Goal: Transaction & Acquisition: Book appointment/travel/reservation

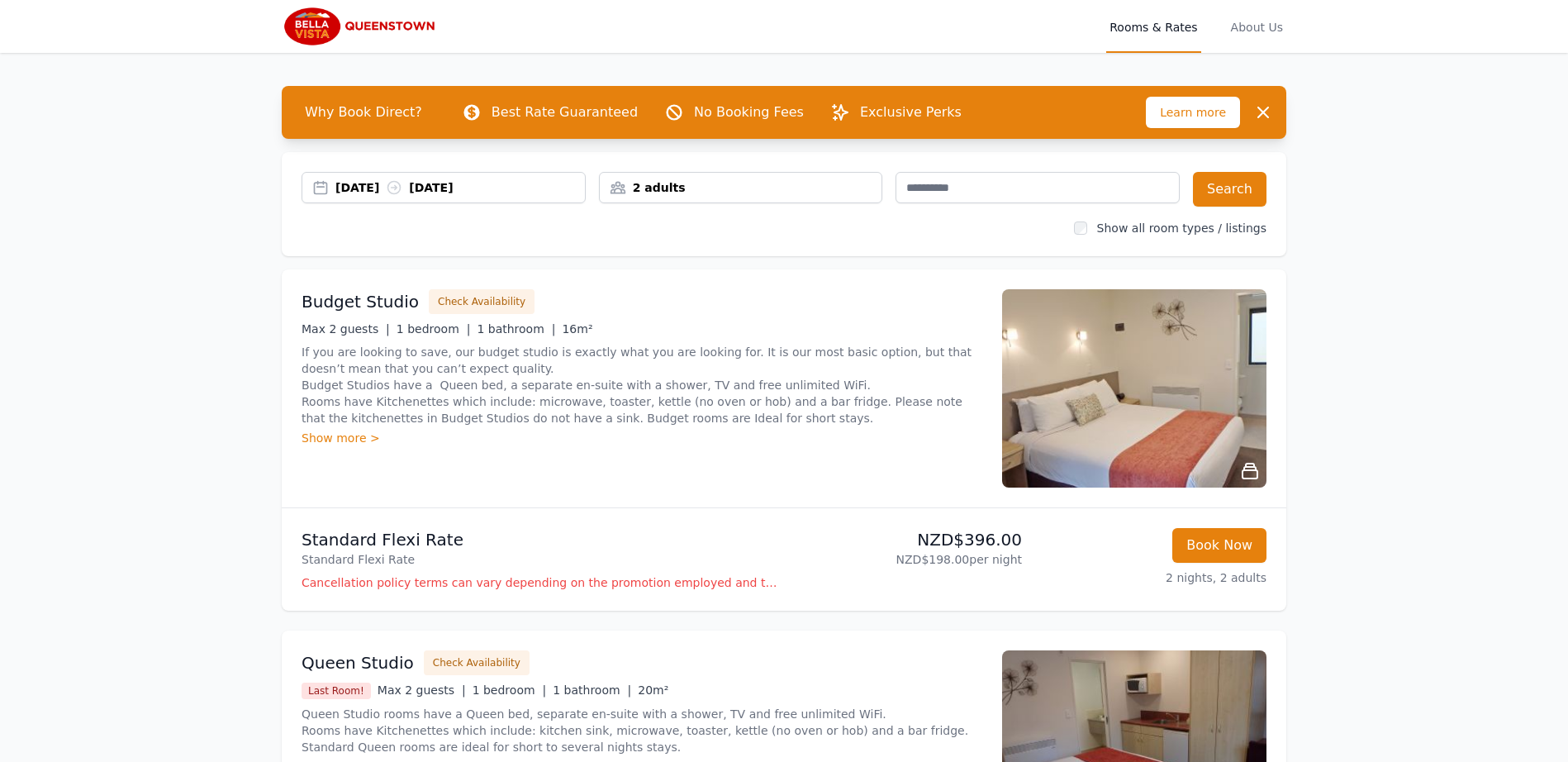
click at [1135, 395] on img at bounding box center [1134, 388] width 265 height 198
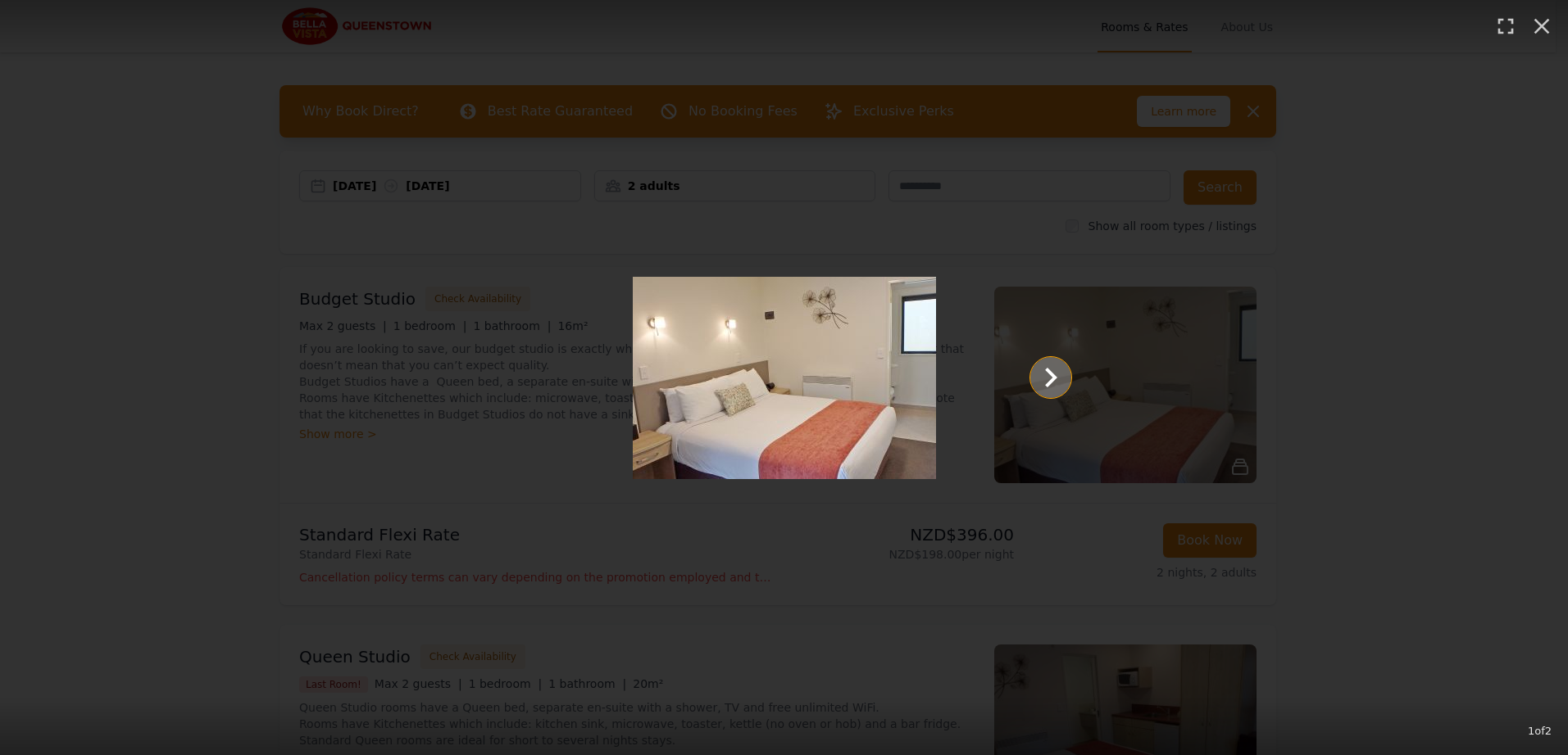
click at [1050, 378] on icon "Show slide 2 of 2" at bounding box center [1050, 378] width 12 height 19
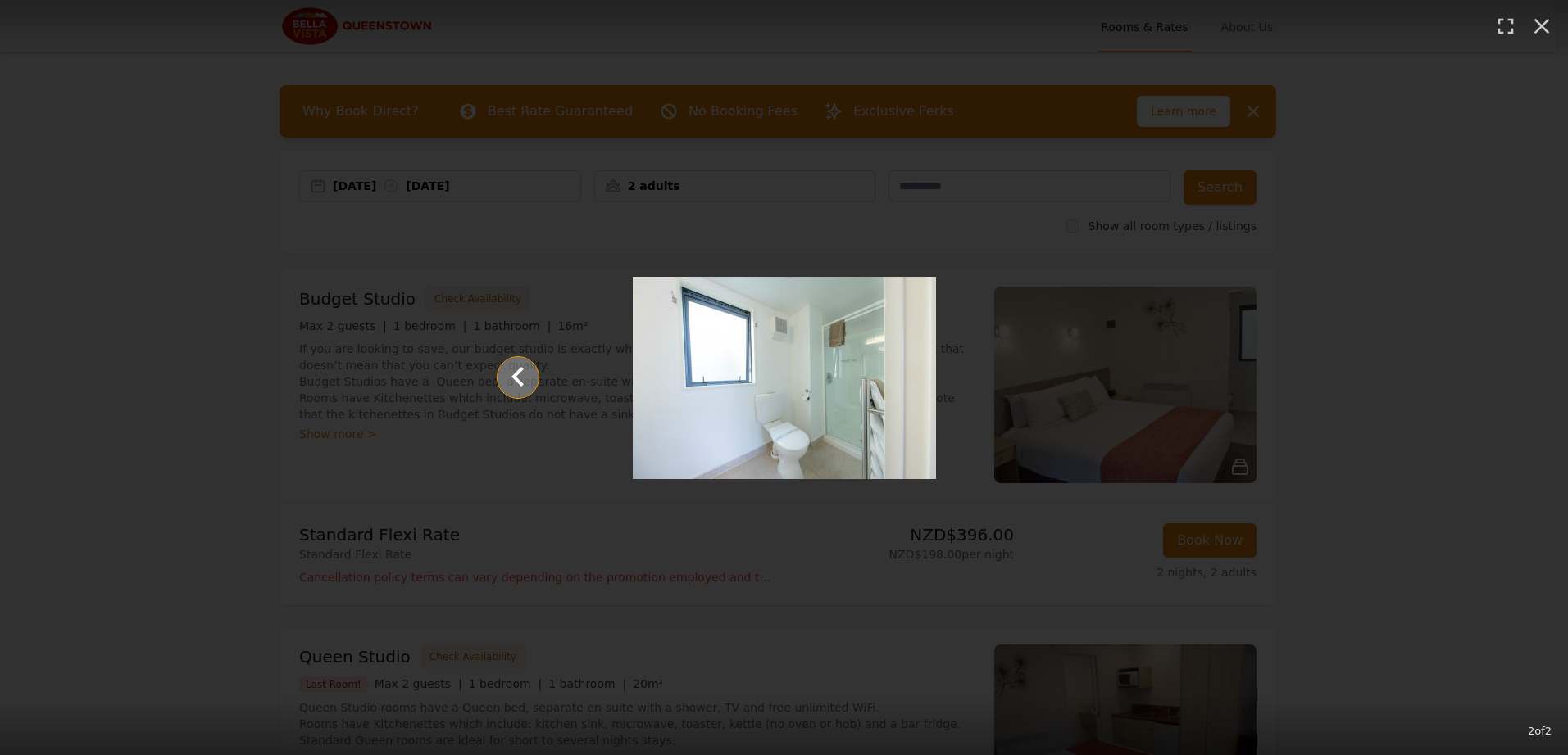
click at [528, 382] on icon "Show slide 1 of 2" at bounding box center [518, 378] width 39 height 39
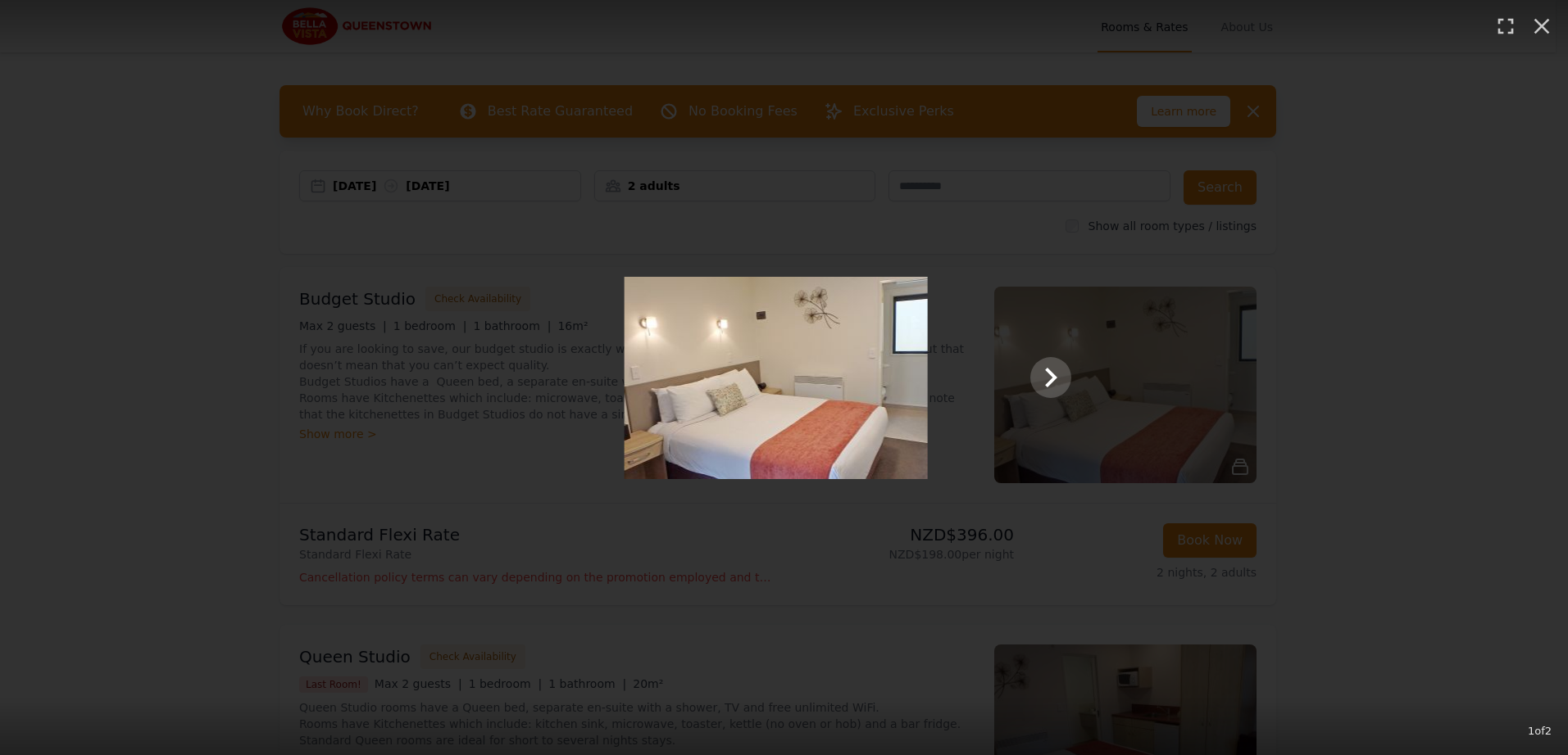
click at [199, 453] on div "1 of 2" at bounding box center [784, 378] width 1568 height 755
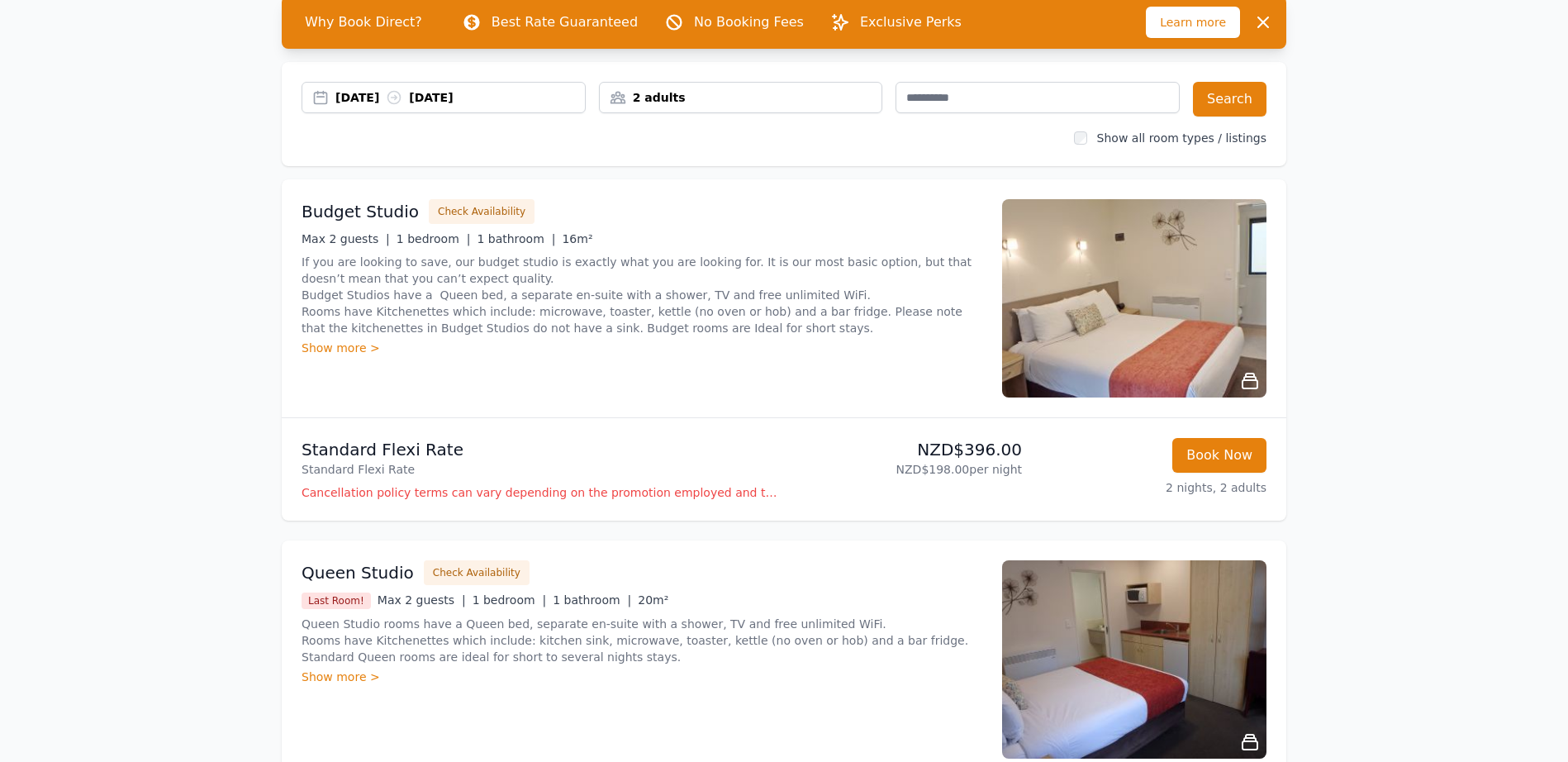
scroll to position [175, 0]
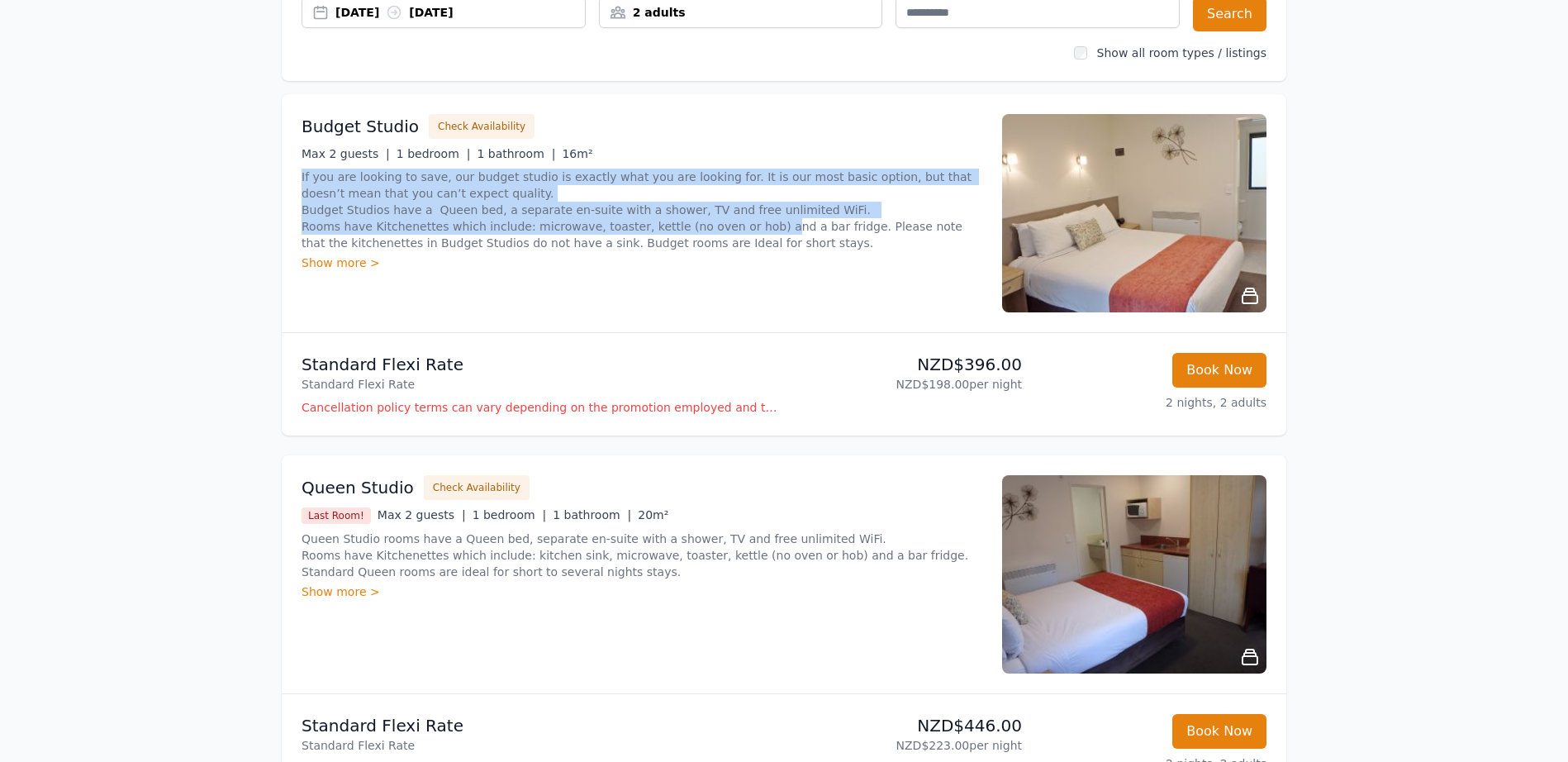
drag, startPoint x: 299, startPoint y: 174, endPoint x: 802, endPoint y: 242, distance: 507.6
click at [761, 235] on div "Budget Studio Check Availability Max 2 guests | 1 bedroom | 1 bathroom | 16m² I…" at bounding box center [784, 213] width 1005 height 238
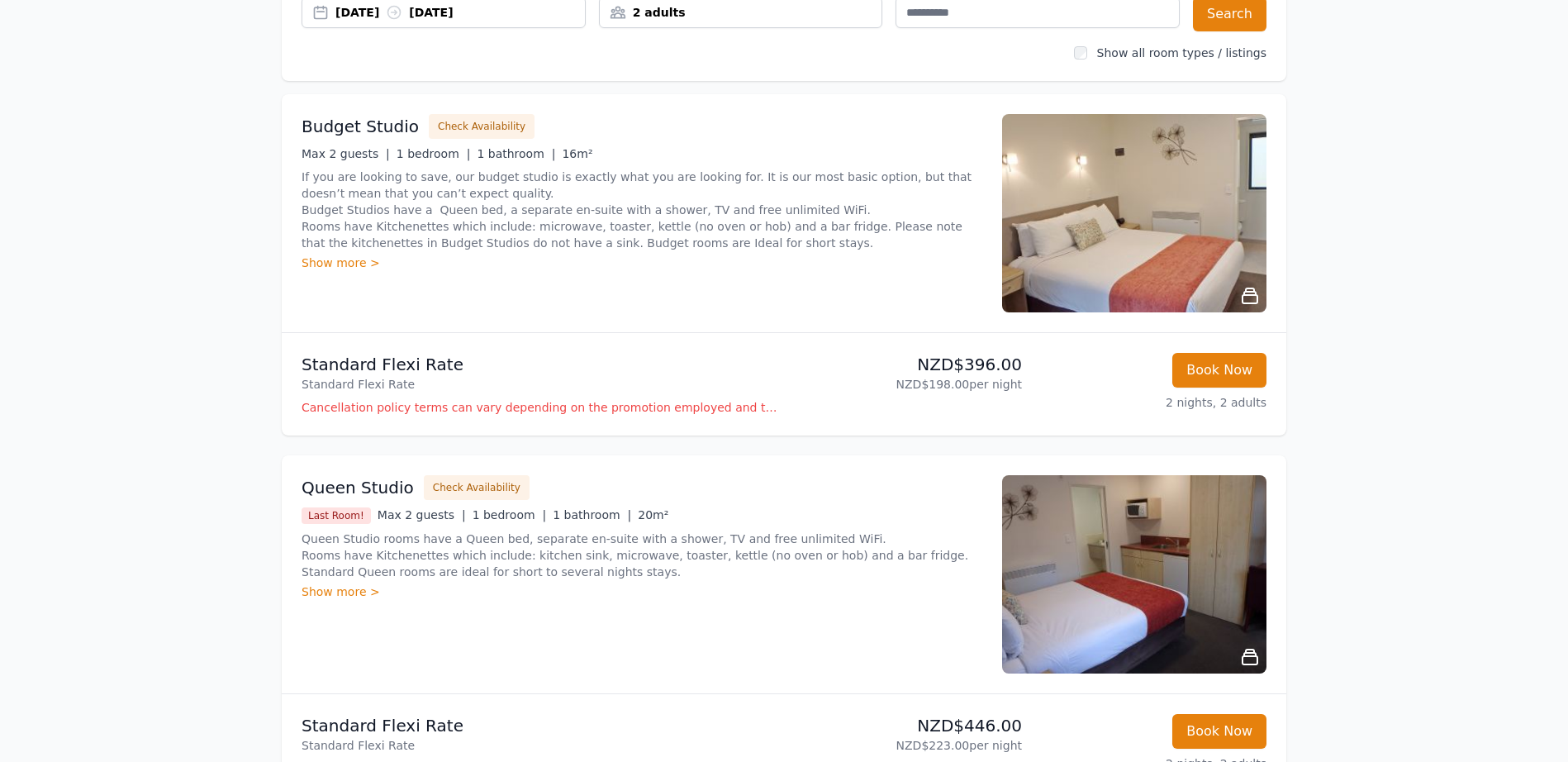
click at [809, 242] on p "If you are looking to save, our budget studio is exactly what you are looking f…" at bounding box center [642, 210] width 681 height 82
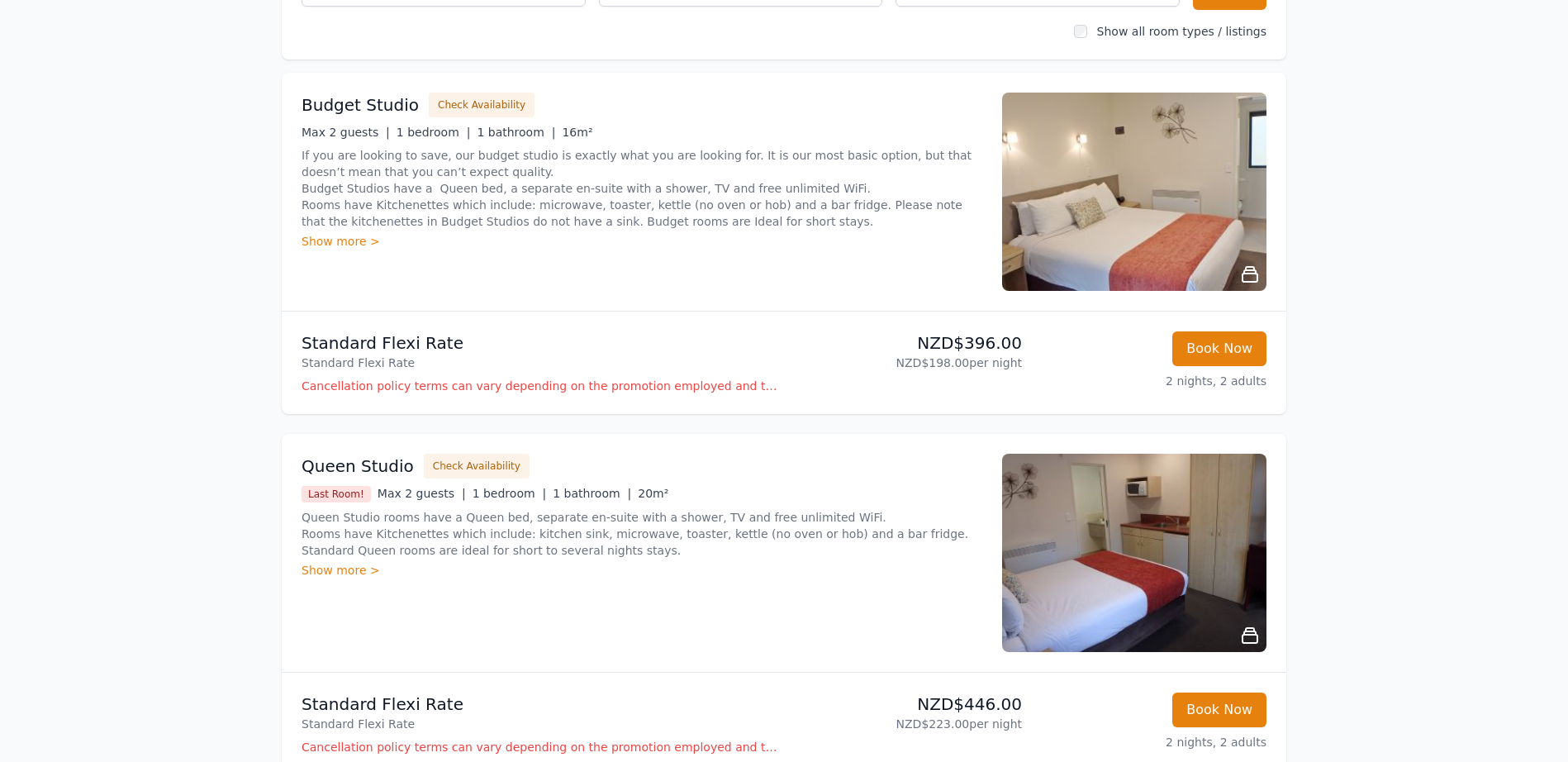
scroll to position [208, 0]
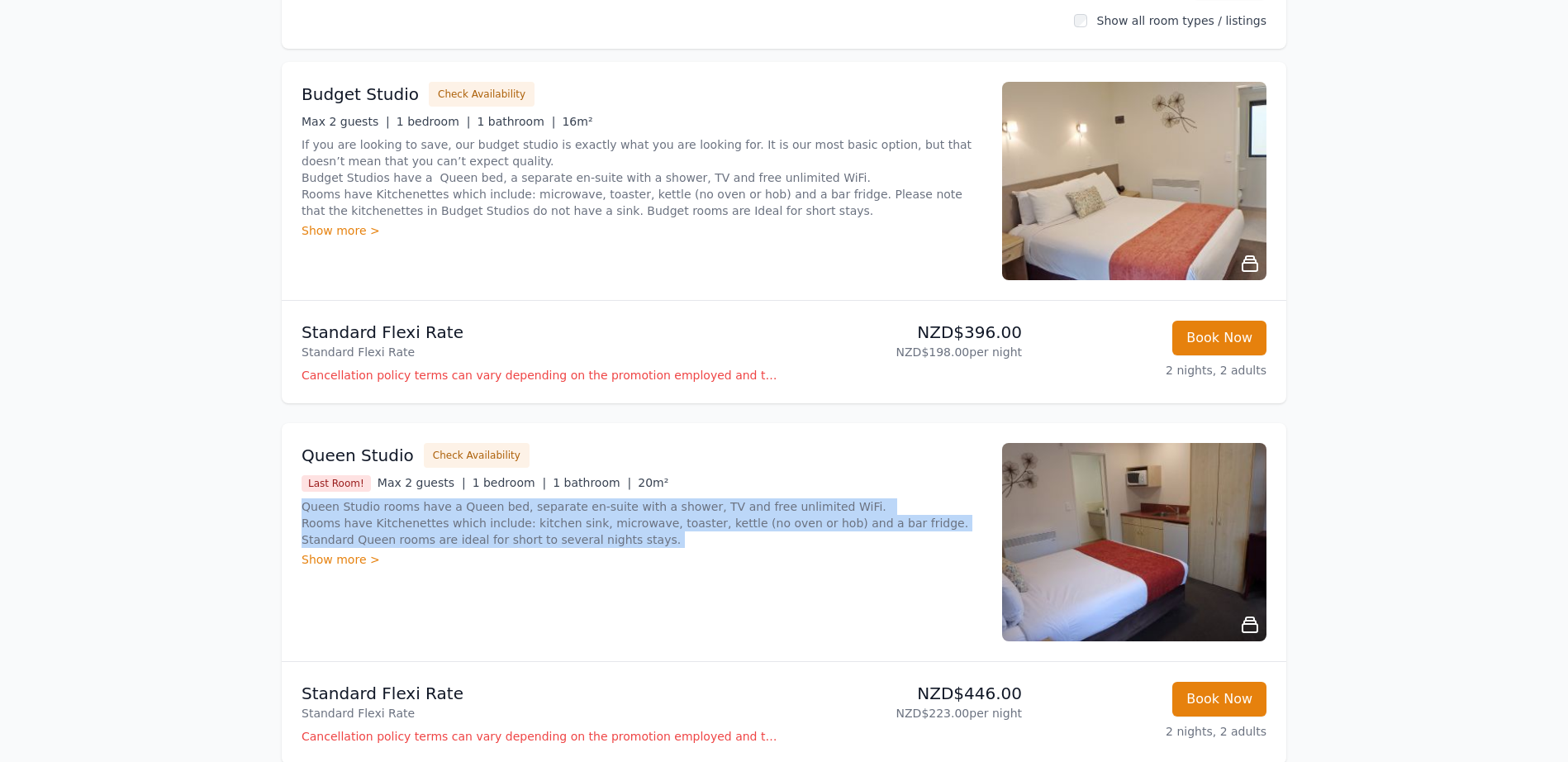
drag, startPoint x: 294, startPoint y: 506, endPoint x: 666, endPoint y: 549, distance: 374.5
click at [666, 549] on div "Queen Studio Check Availability Last Room! Max 2 guests | 1 bedroom | 1 bathroo…" at bounding box center [784, 542] width 1005 height 238
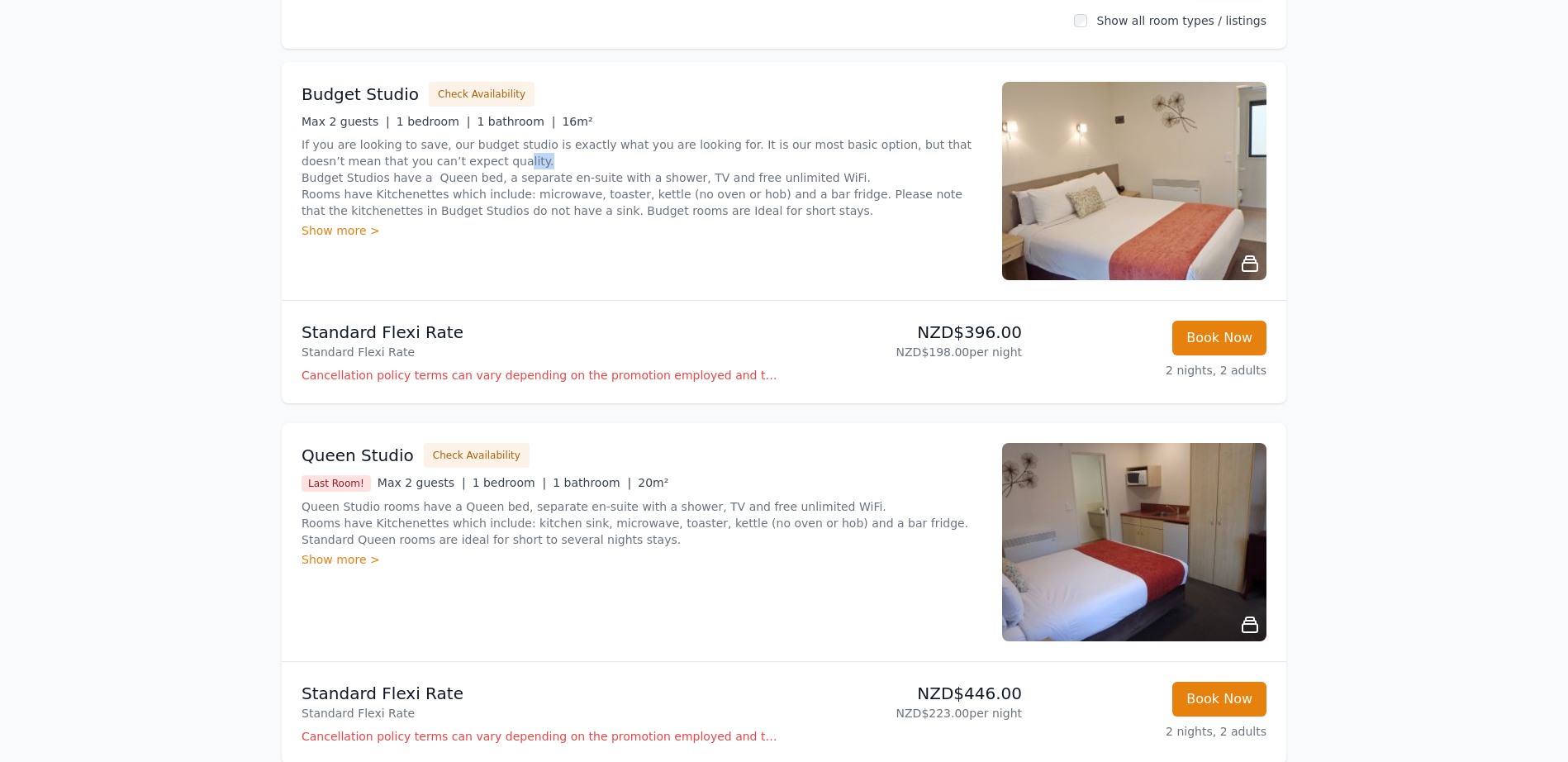
drag, startPoint x: 560, startPoint y: 160, endPoint x: 679, endPoint y: 168, distance: 119.3
click at [606, 166] on p "If you are looking to save, our budget studio is exactly what you are looking f…" at bounding box center [642, 178] width 681 height 82
click at [708, 157] on p "If you are looking to save, our budget studio is exactly what you are looking f…" at bounding box center [642, 178] width 681 height 82
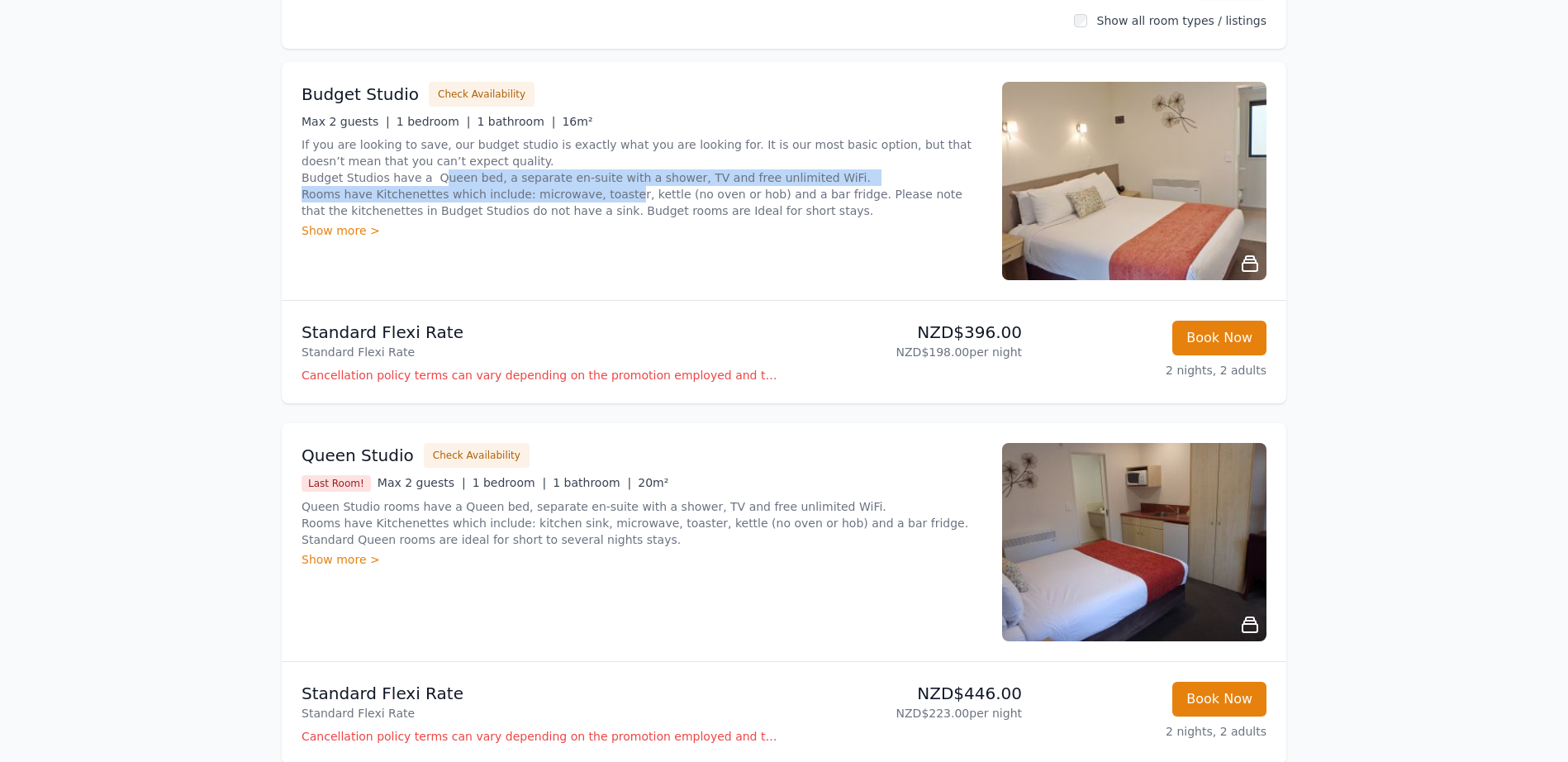
drag, startPoint x: 439, startPoint y: 180, endPoint x: 614, endPoint y: 190, distance: 175.3
click at [614, 190] on p "If you are looking to save, our budget studio is exactly what you are looking f…" at bounding box center [642, 178] width 681 height 82
click at [613, 192] on p "If you are looking to save, our budget studio is exactly what you are looking f…" at bounding box center [642, 178] width 681 height 82
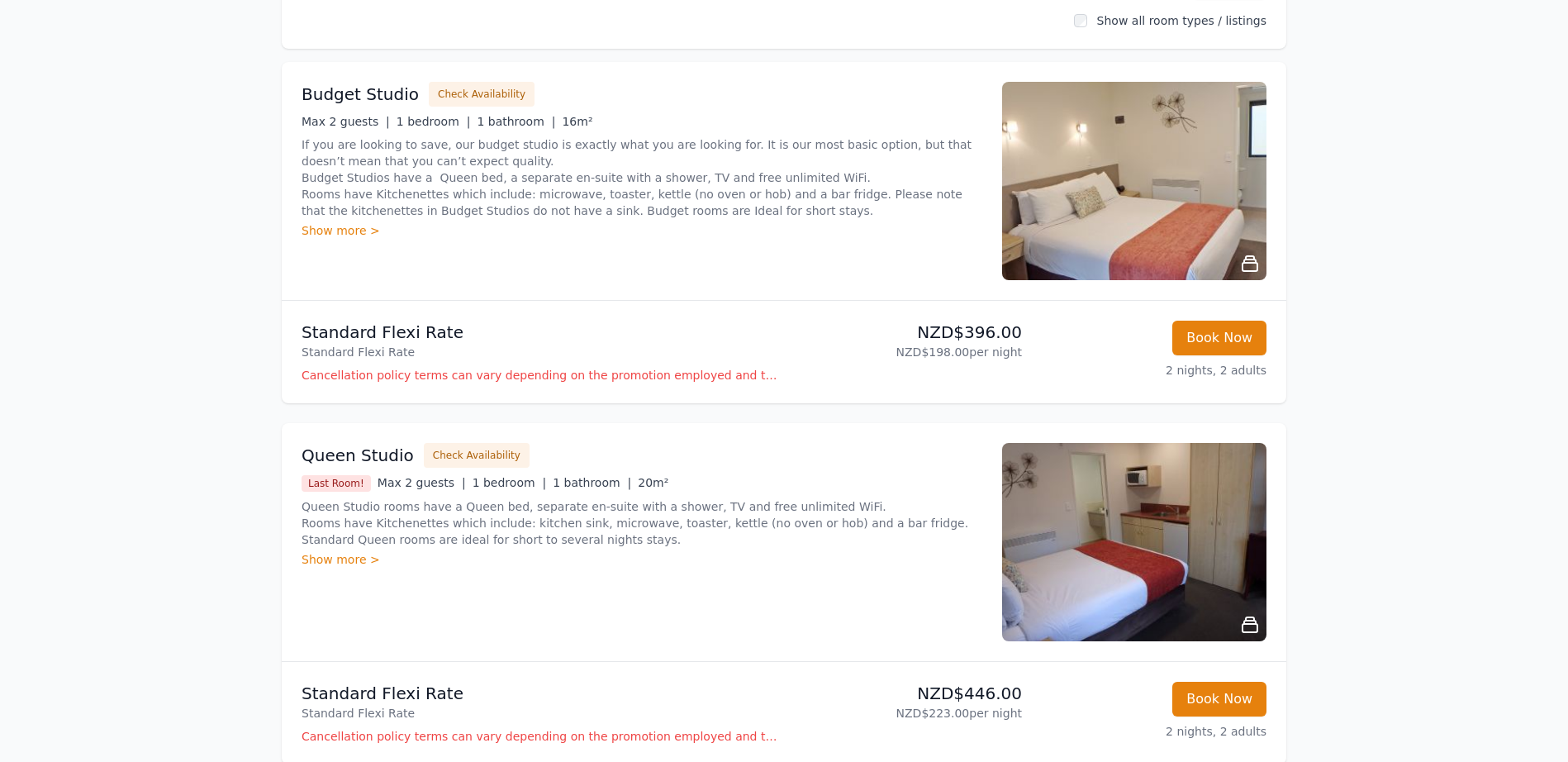
click at [1199, 583] on img at bounding box center [1134, 542] width 265 height 198
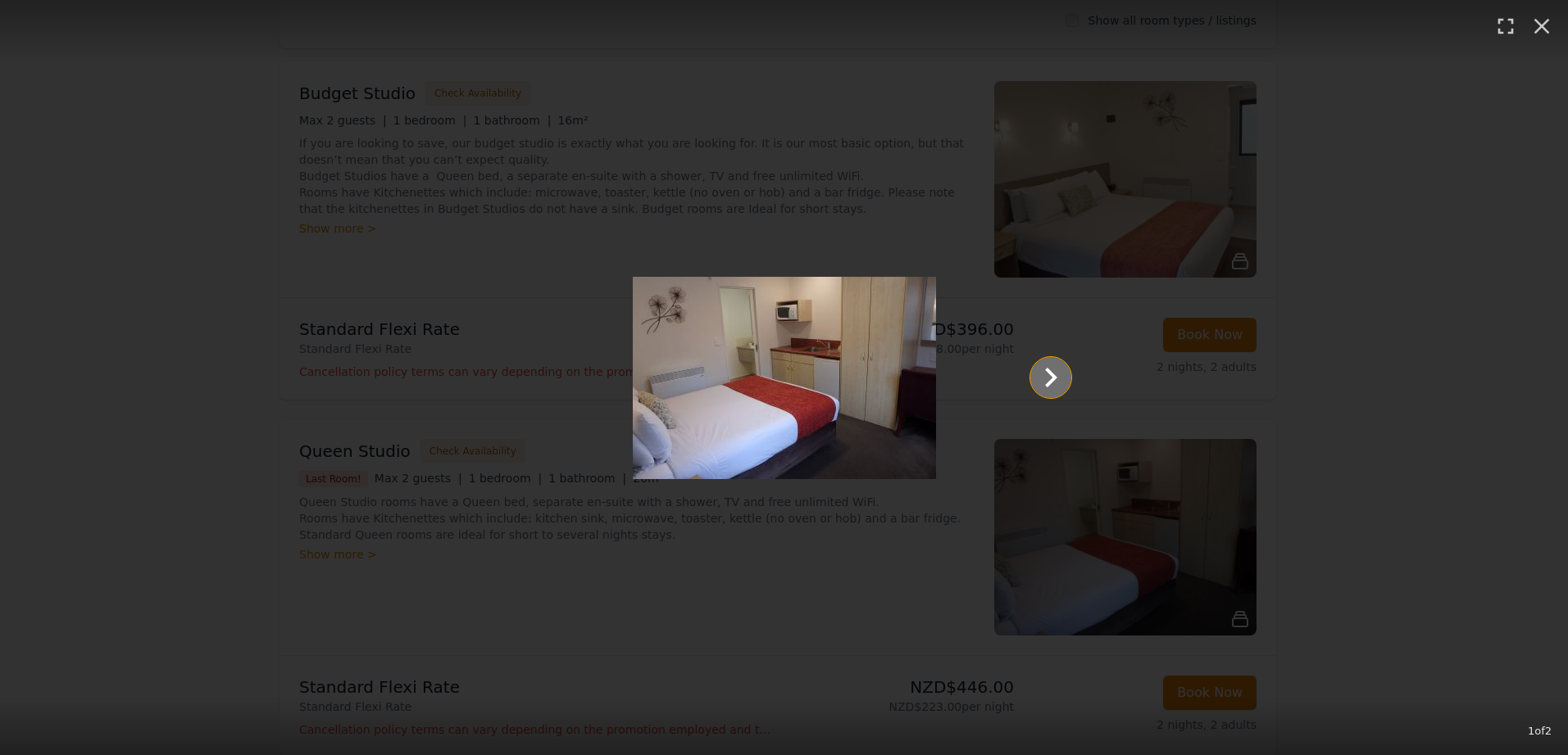
click at [1048, 378] on icon "Show slide 2 of 2" at bounding box center [1050, 378] width 39 height 39
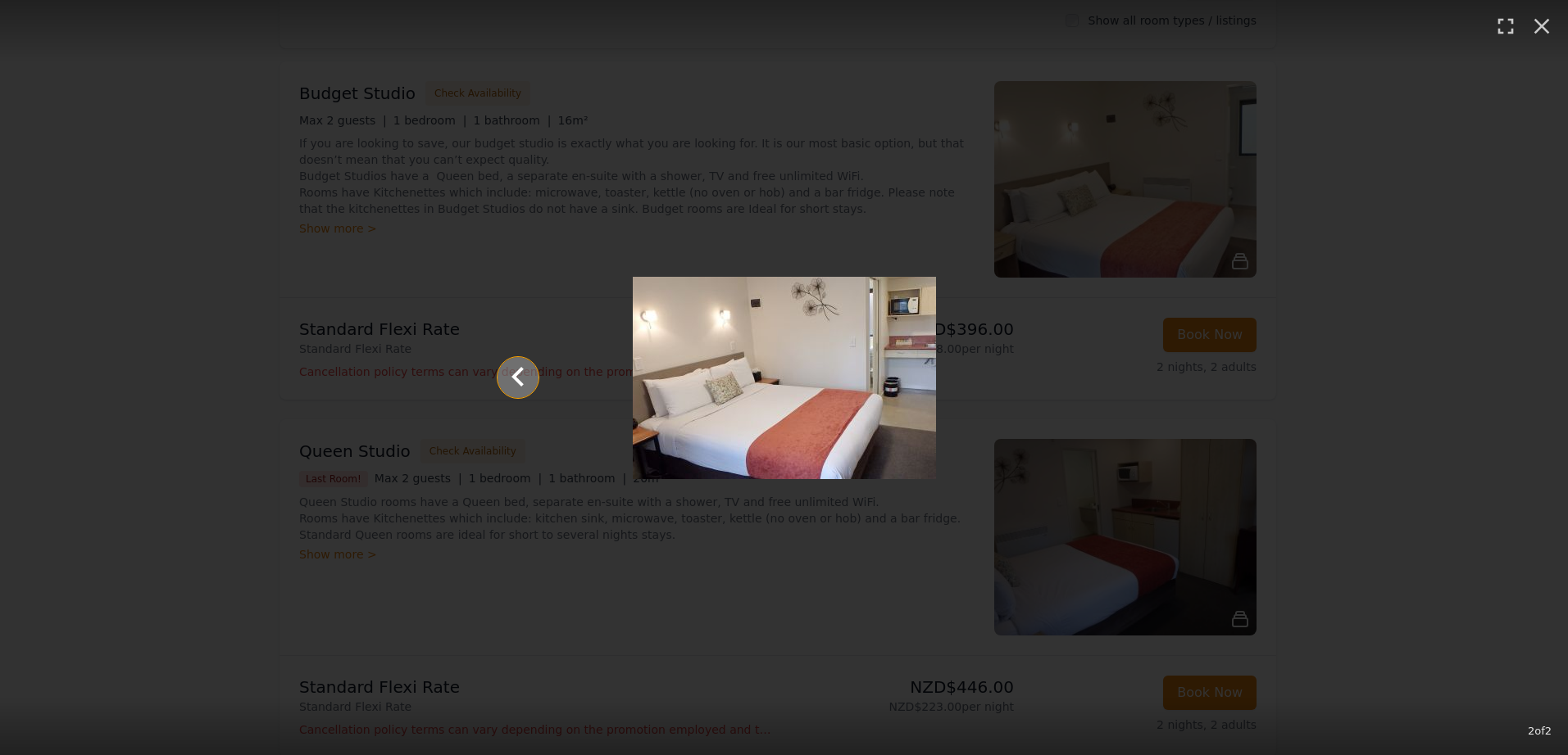
click at [497, 379] on button "Show slide 1 of 2" at bounding box center [518, 378] width 41 height 41
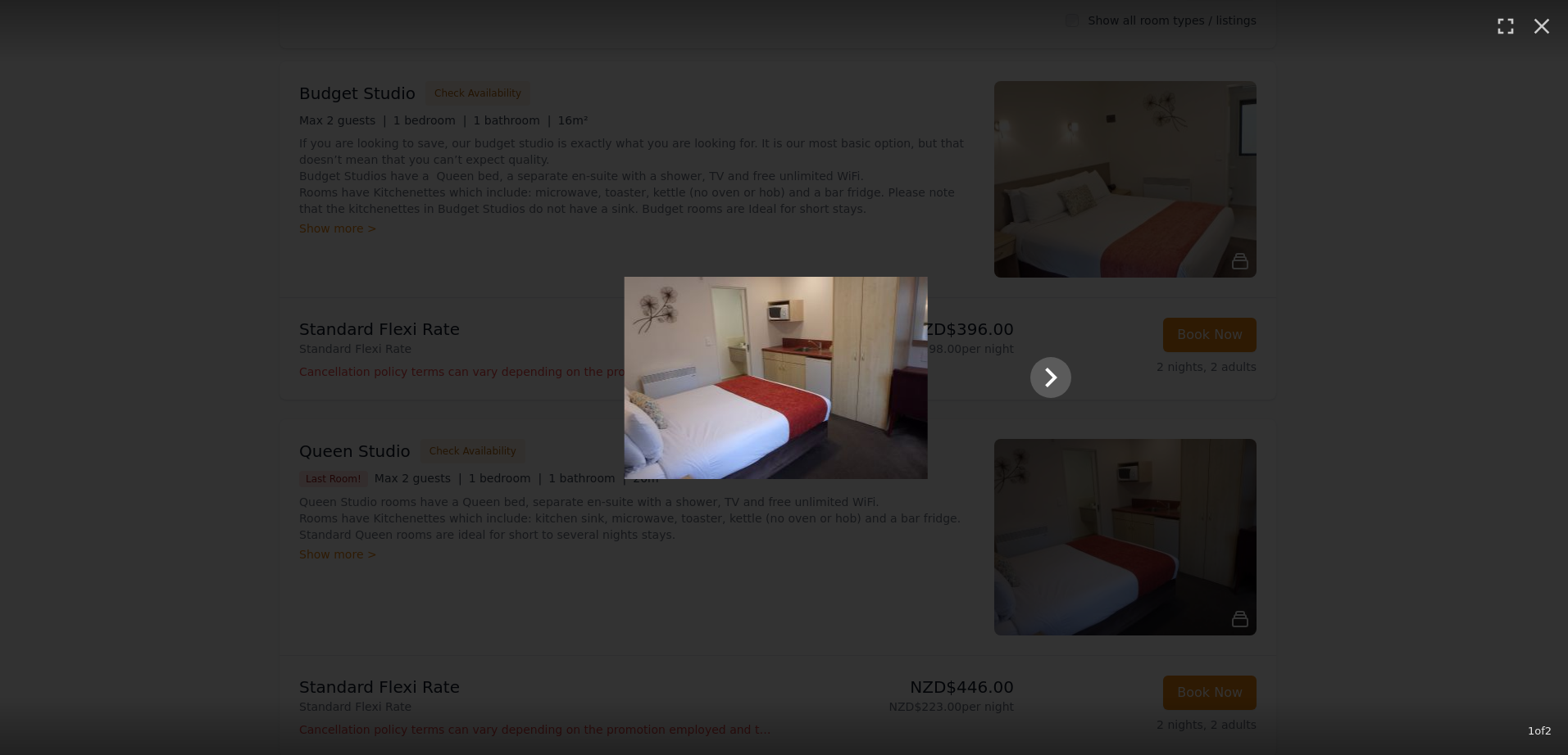
click at [263, 428] on div "1 of 2" at bounding box center [784, 378] width 1568 height 755
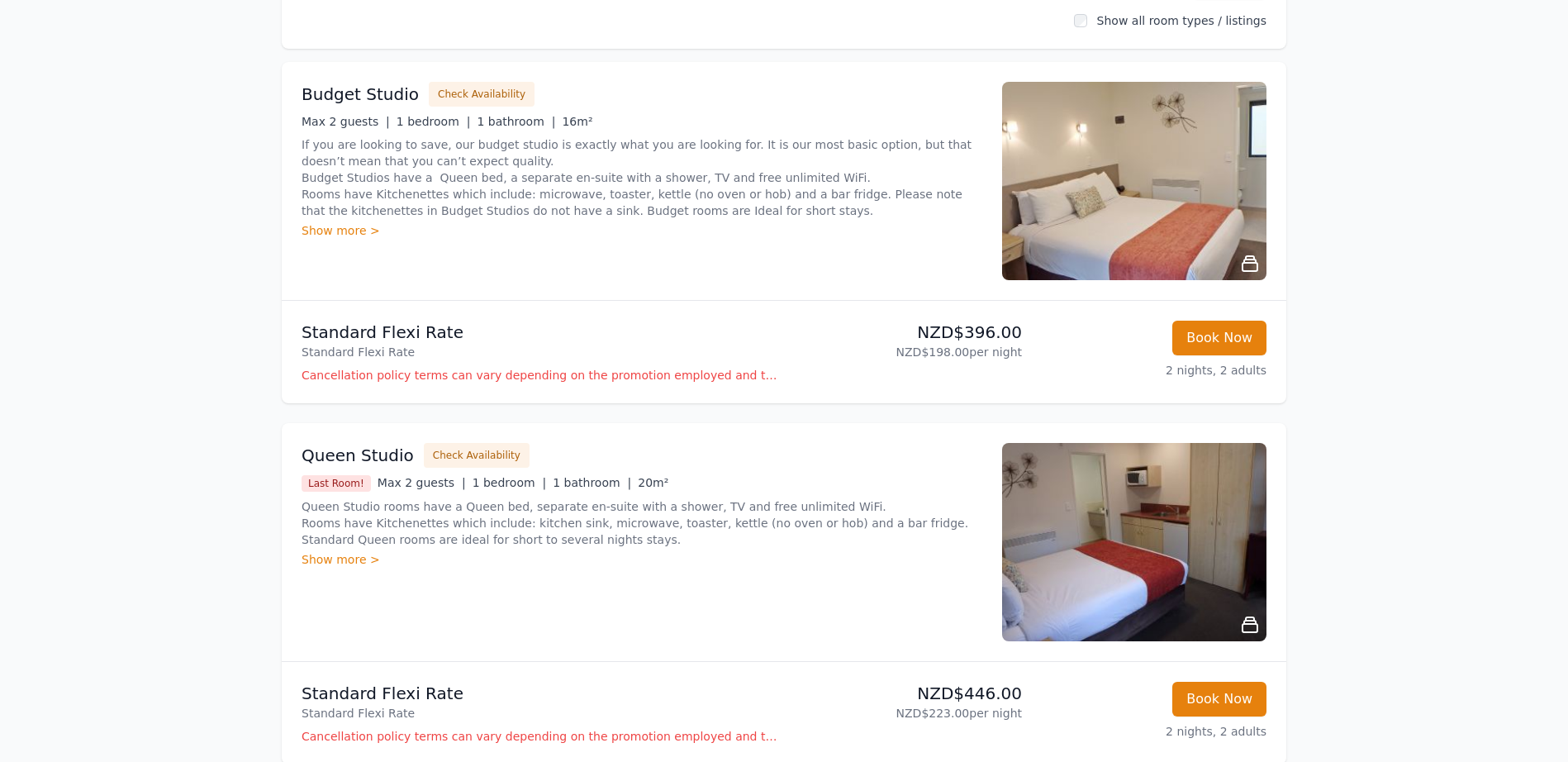
click at [1164, 201] on img at bounding box center [1134, 181] width 265 height 198
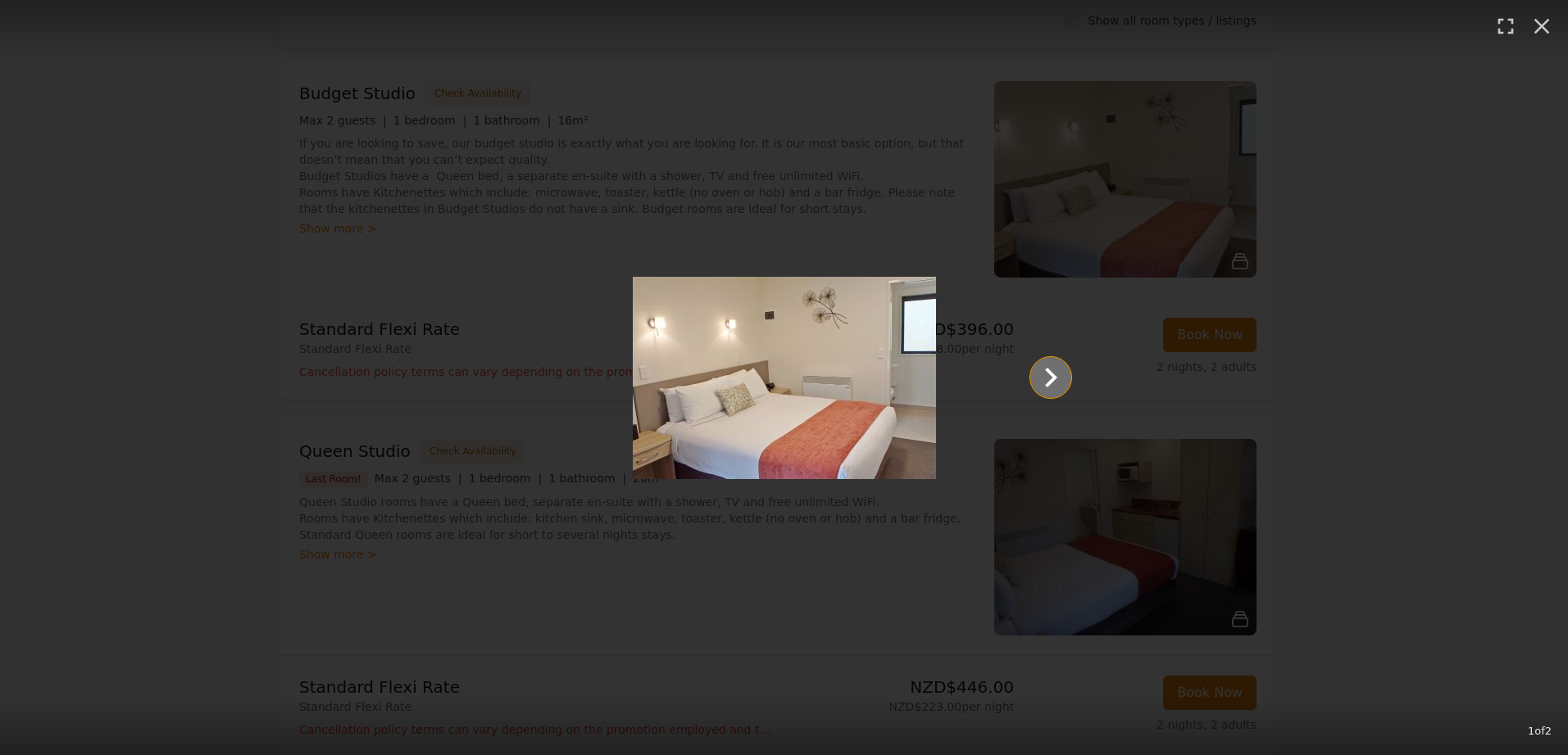
click at [1046, 383] on icon "Show slide 2 of 2" at bounding box center [1050, 378] width 12 height 19
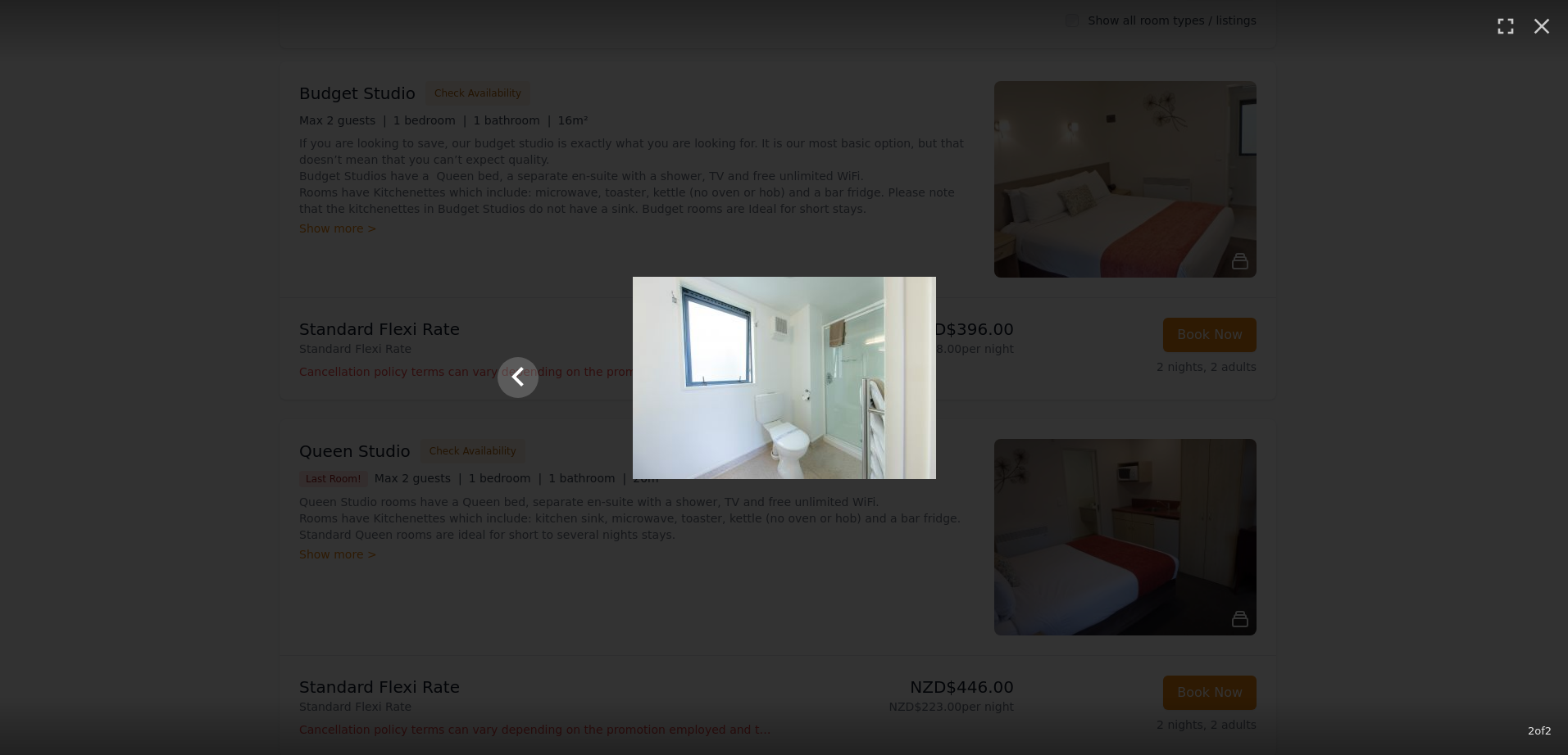
click at [112, 416] on div "2 of 2" at bounding box center [784, 378] width 1568 height 755
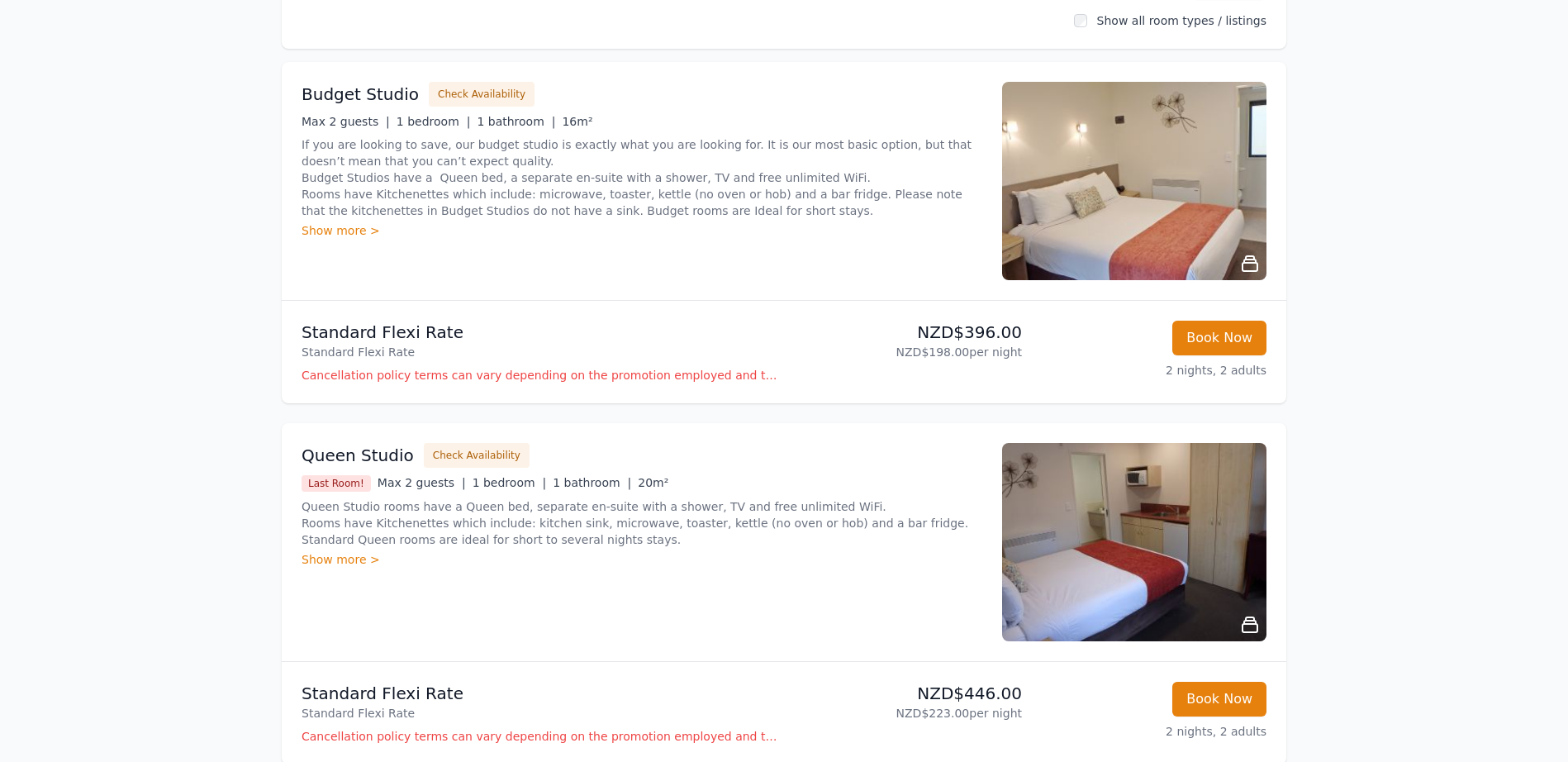
scroll to position [330, 0]
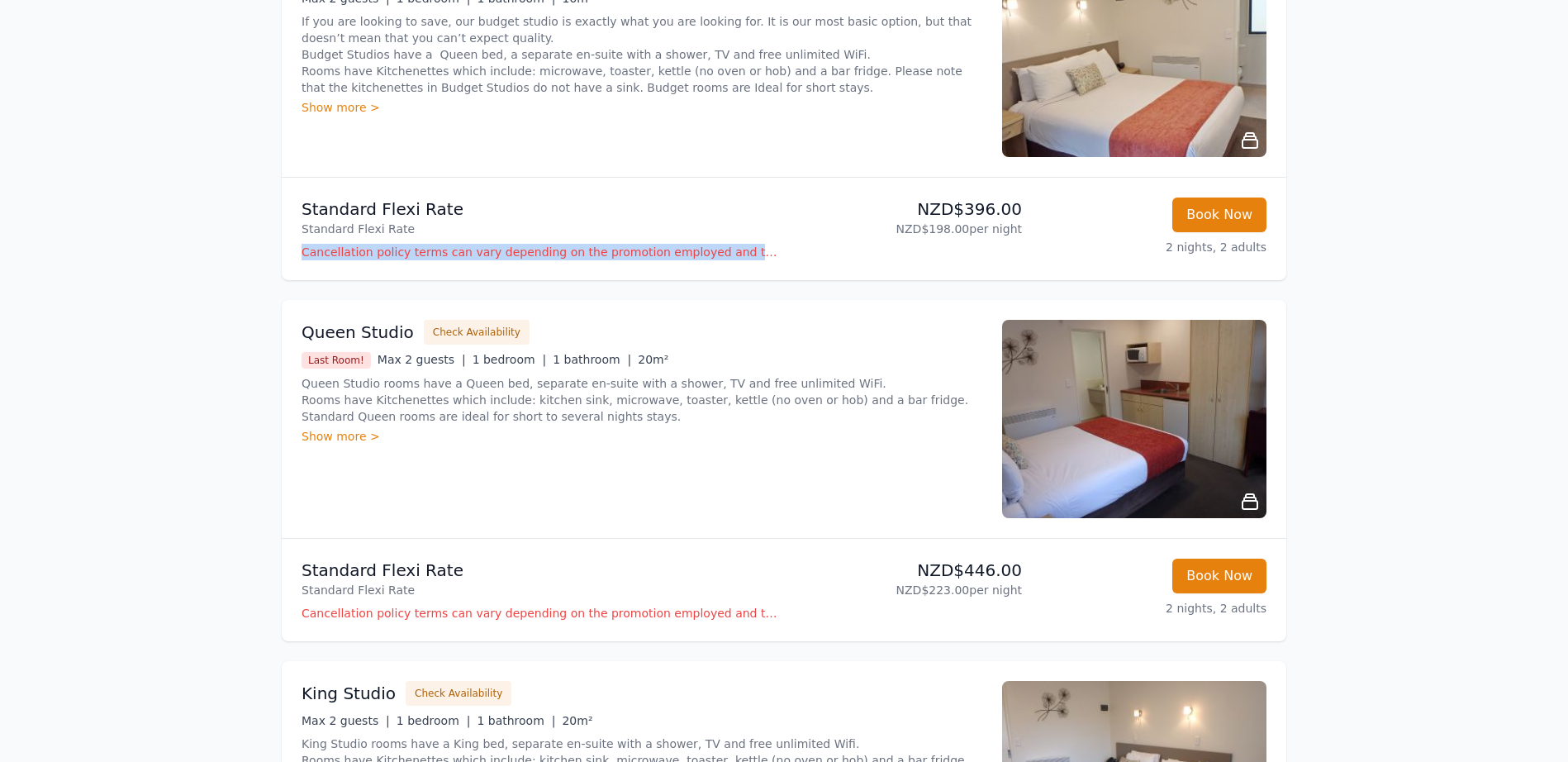
drag, startPoint x: 301, startPoint y: 256, endPoint x: 689, endPoint y: 261, distance: 388.0
click at [679, 261] on li "Standard Flexi Rate Standard Flexi Rate NZD$396.00 NZD$198.00 per night Book No…" at bounding box center [784, 229] width 1005 height 103
click at [750, 260] on li "Standard Flexi Rate Standard Flexi Rate NZD$396.00 NZD$198.00 per night Book No…" at bounding box center [784, 229] width 1005 height 103
click at [830, 260] on li "Standard Flexi Rate Standard Flexi Rate NZD$396.00 NZD$198.00 per night Book No…" at bounding box center [784, 229] width 1005 height 103
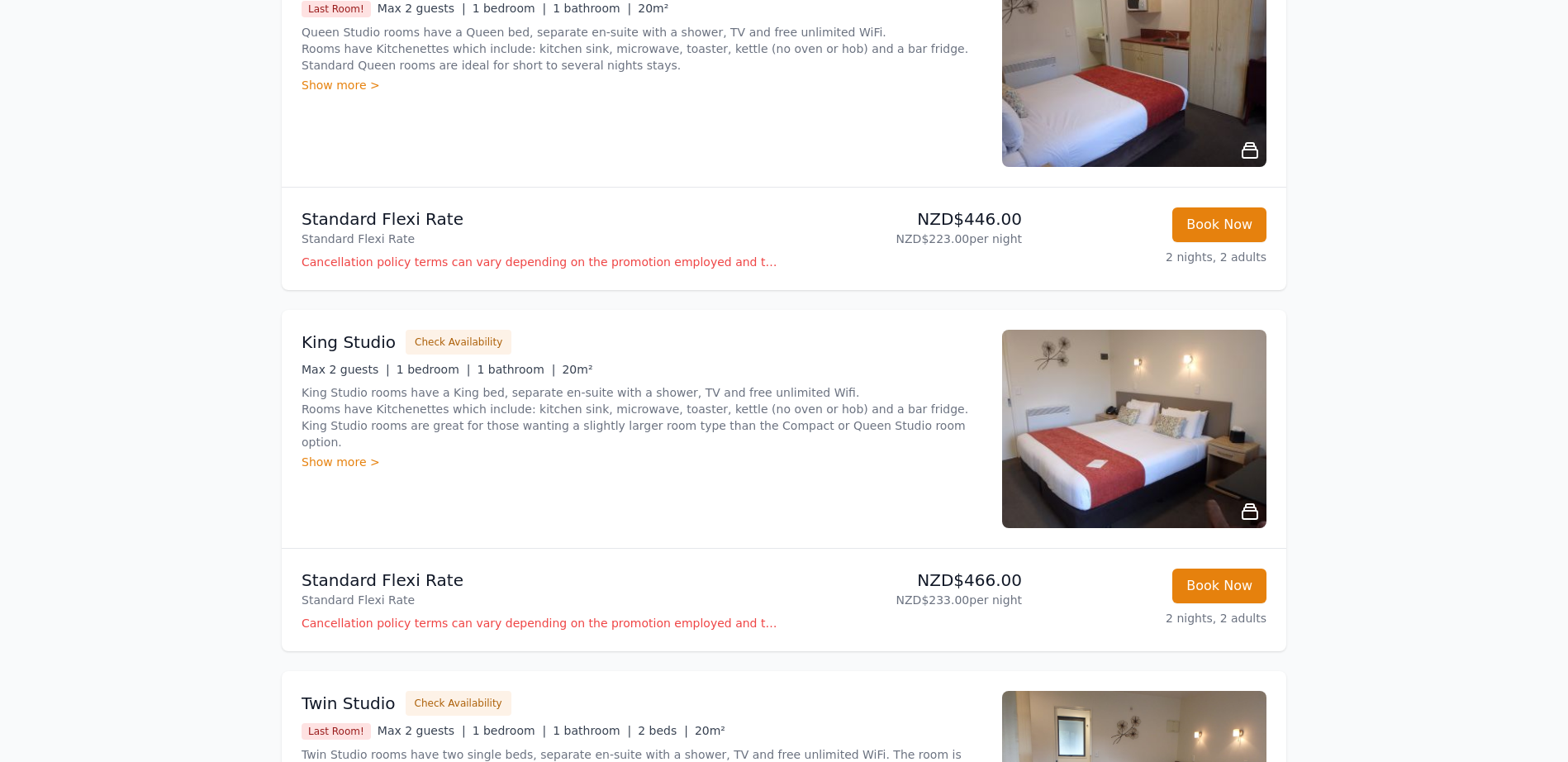
click at [1177, 453] on img at bounding box center [1134, 429] width 265 height 198
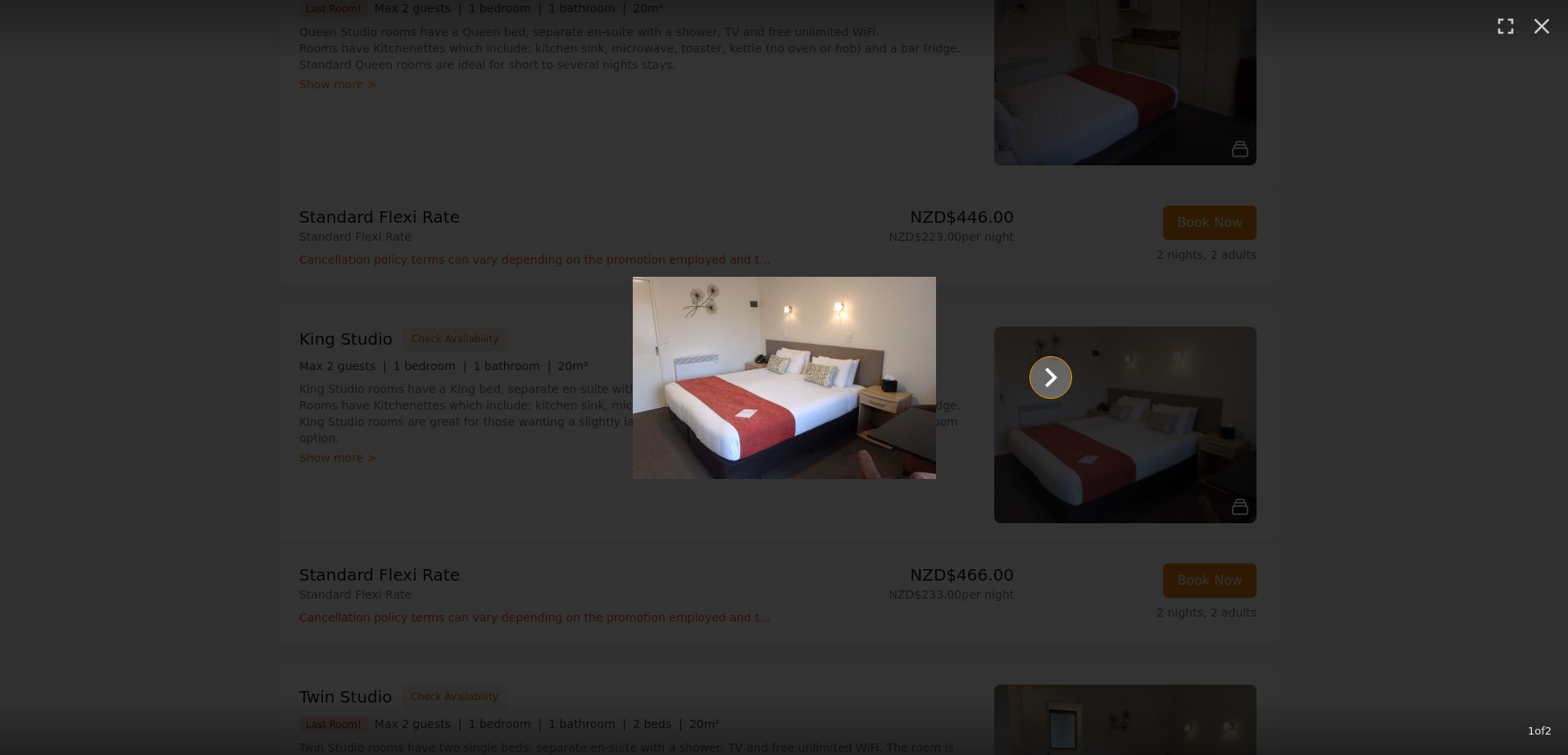
click at [1048, 377] on icon "Show slide 2 of 2" at bounding box center [1050, 378] width 39 height 39
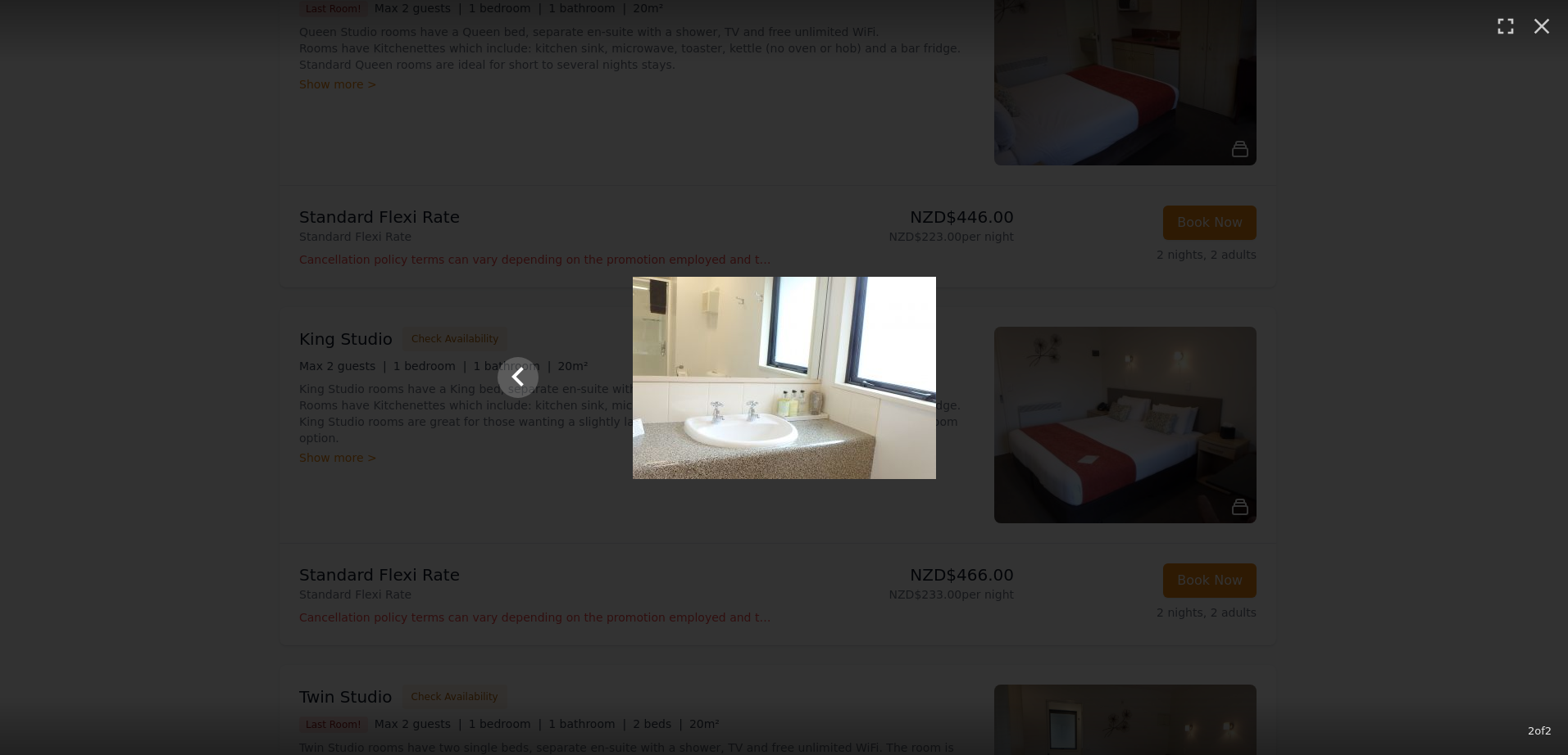
click at [485, 376] on div at bounding box center [784, 378] width 607 height 202
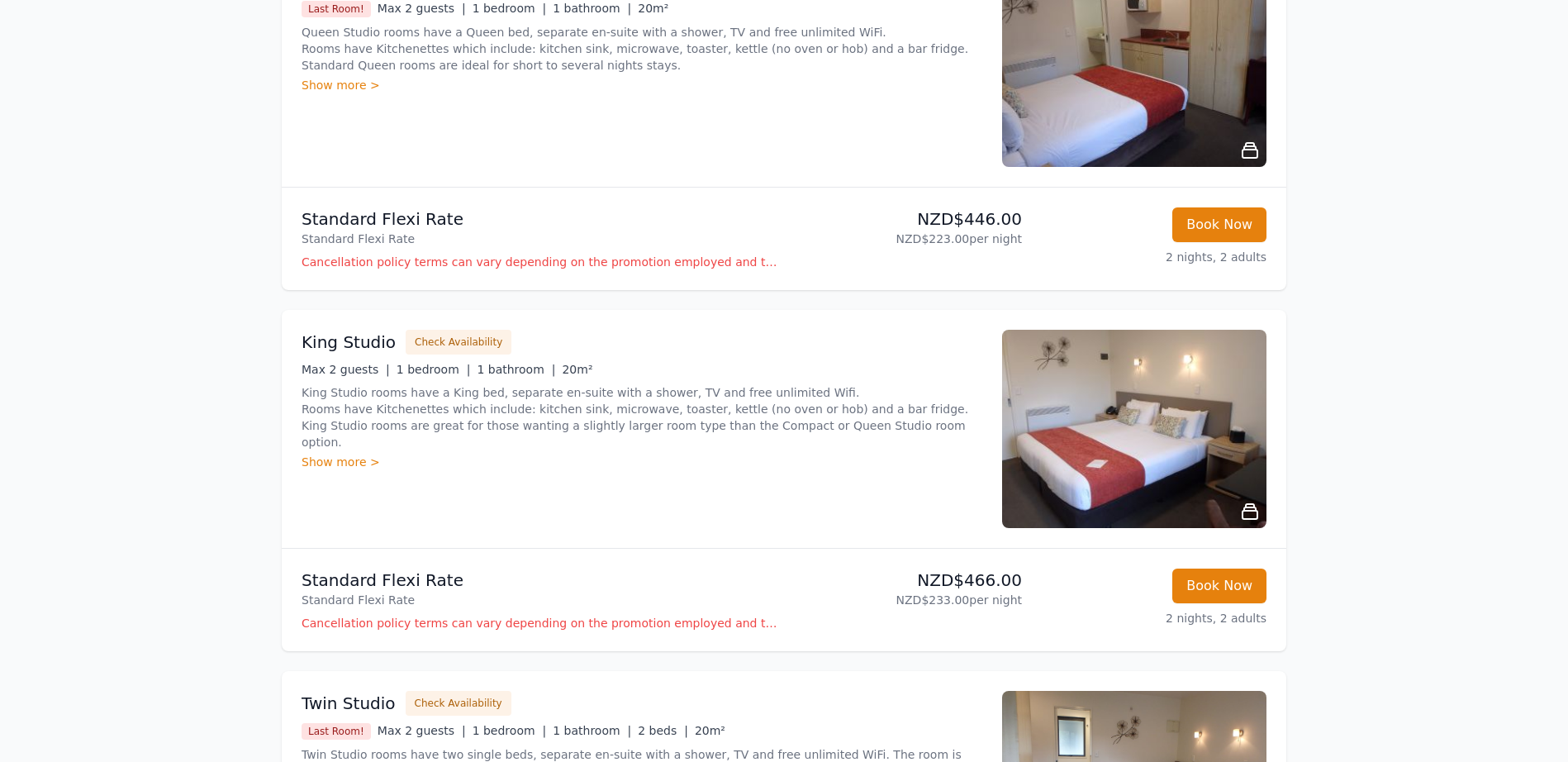
click at [509, 379] on div at bounding box center [784, 414] width 1412 height 183
drag, startPoint x: 980, startPoint y: 590, endPoint x: 1010, endPoint y: 604, distance: 33.1
click at [982, 596] on div "NZD$466.00 NZD$233.00 per night" at bounding box center [906, 600] width 231 height 63
click at [1010, 604] on p "NZD$233.00 per night" at bounding box center [906, 600] width 231 height 17
drag, startPoint x: 1030, startPoint y: 603, endPoint x: 876, endPoint y: 603, distance: 154.0
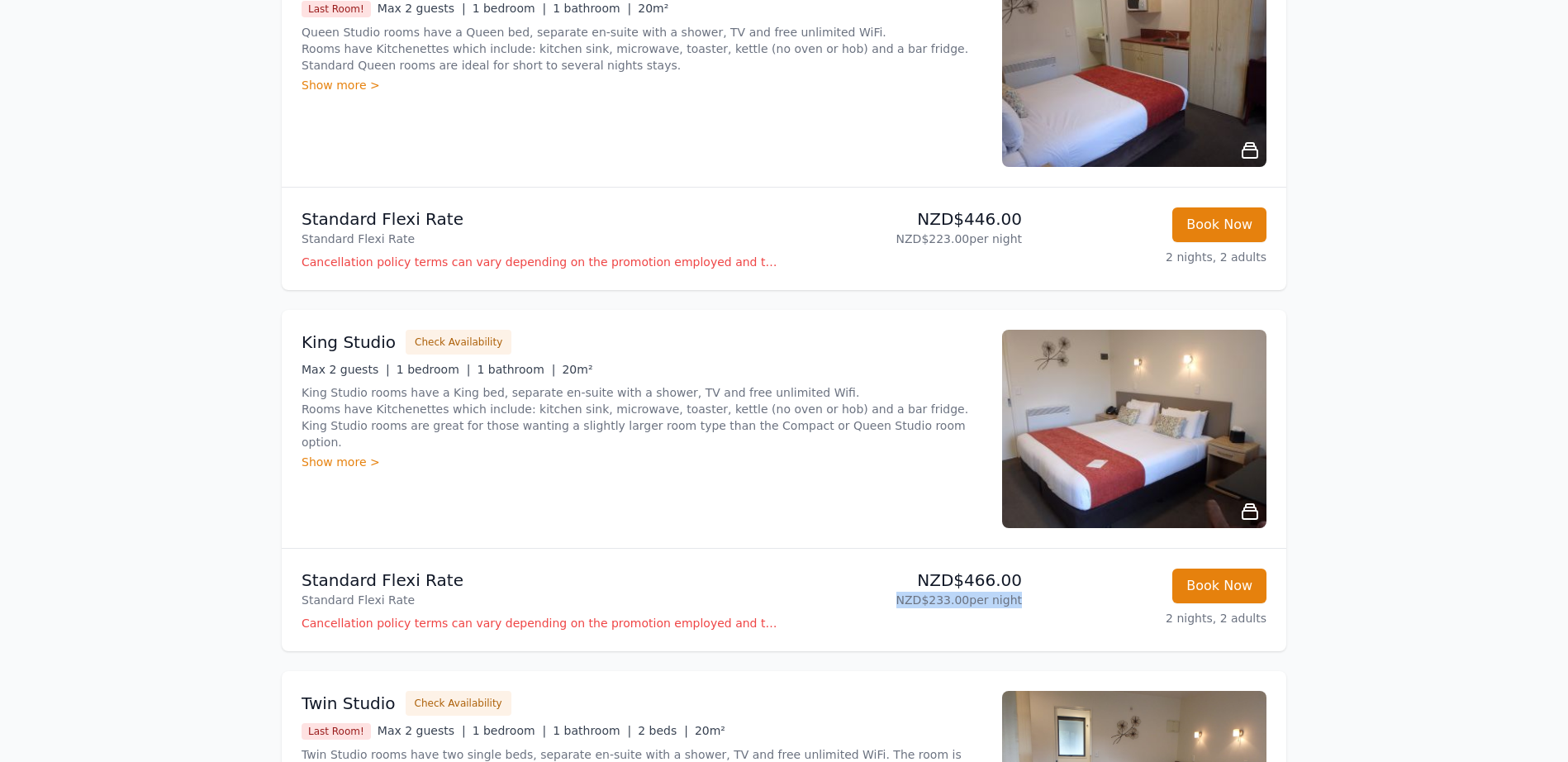
click at [876, 603] on li "Standard Flexi Rate Standard Flexi Rate NZD$466.00 NZD$233.00 per night Book No…" at bounding box center [784, 600] width 1005 height 103
click at [877, 602] on p "NZD$233.00 per night" at bounding box center [906, 600] width 231 height 17
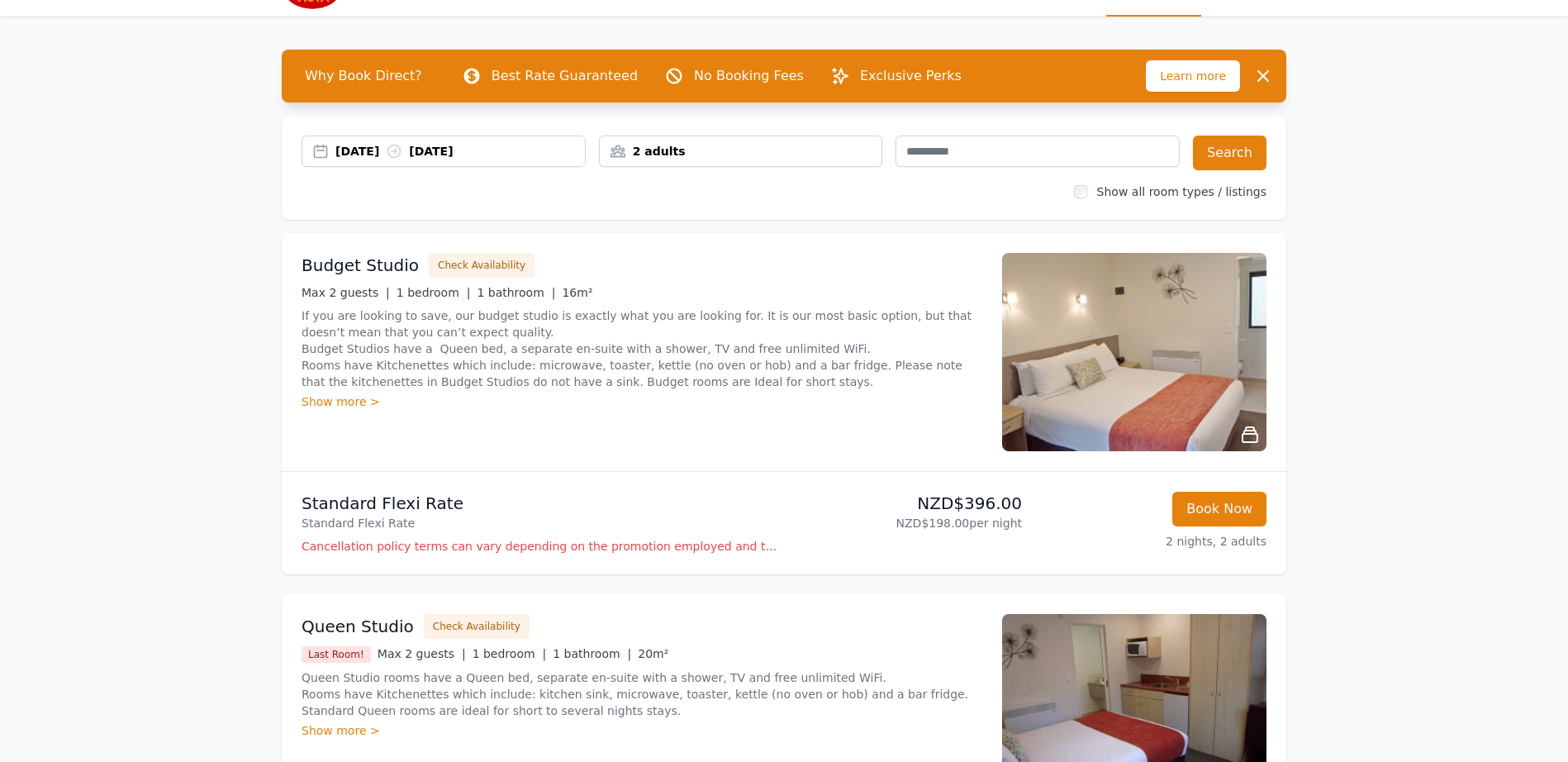
scroll to position [25, 0]
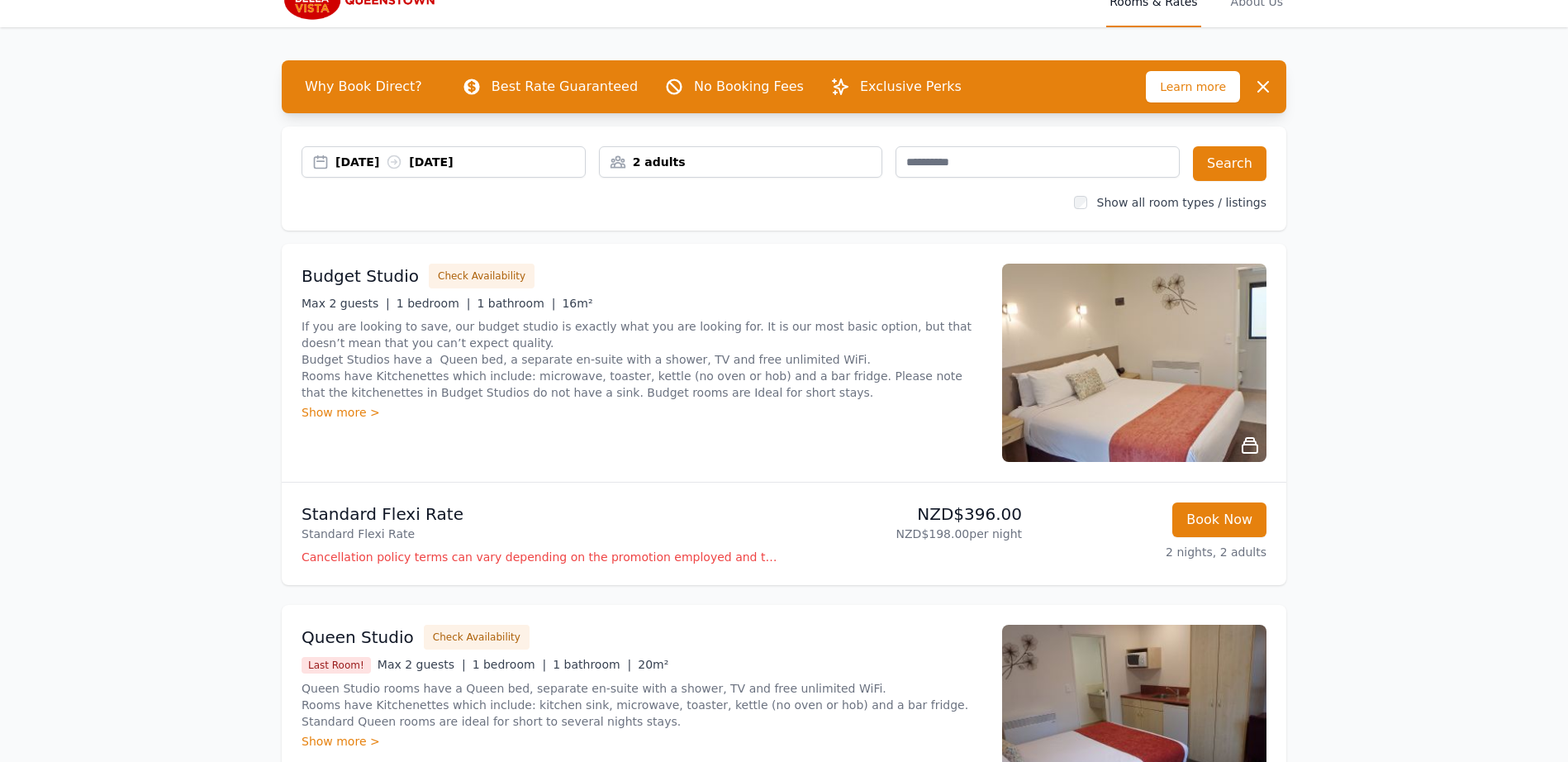
click at [1143, 350] on img at bounding box center [1134, 363] width 265 height 198
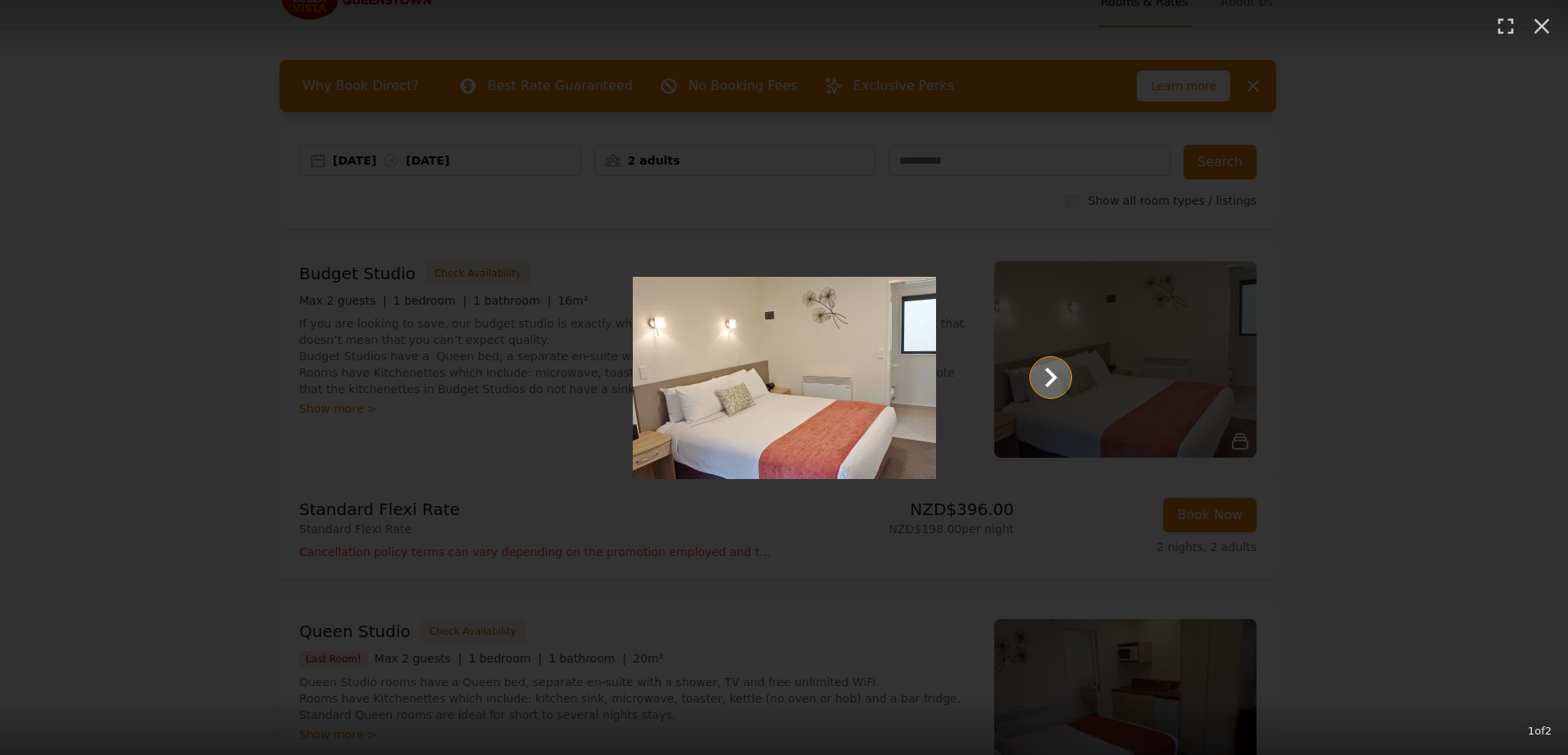
click at [1049, 388] on icon "Show slide 2 of 2" at bounding box center [1050, 378] width 39 height 39
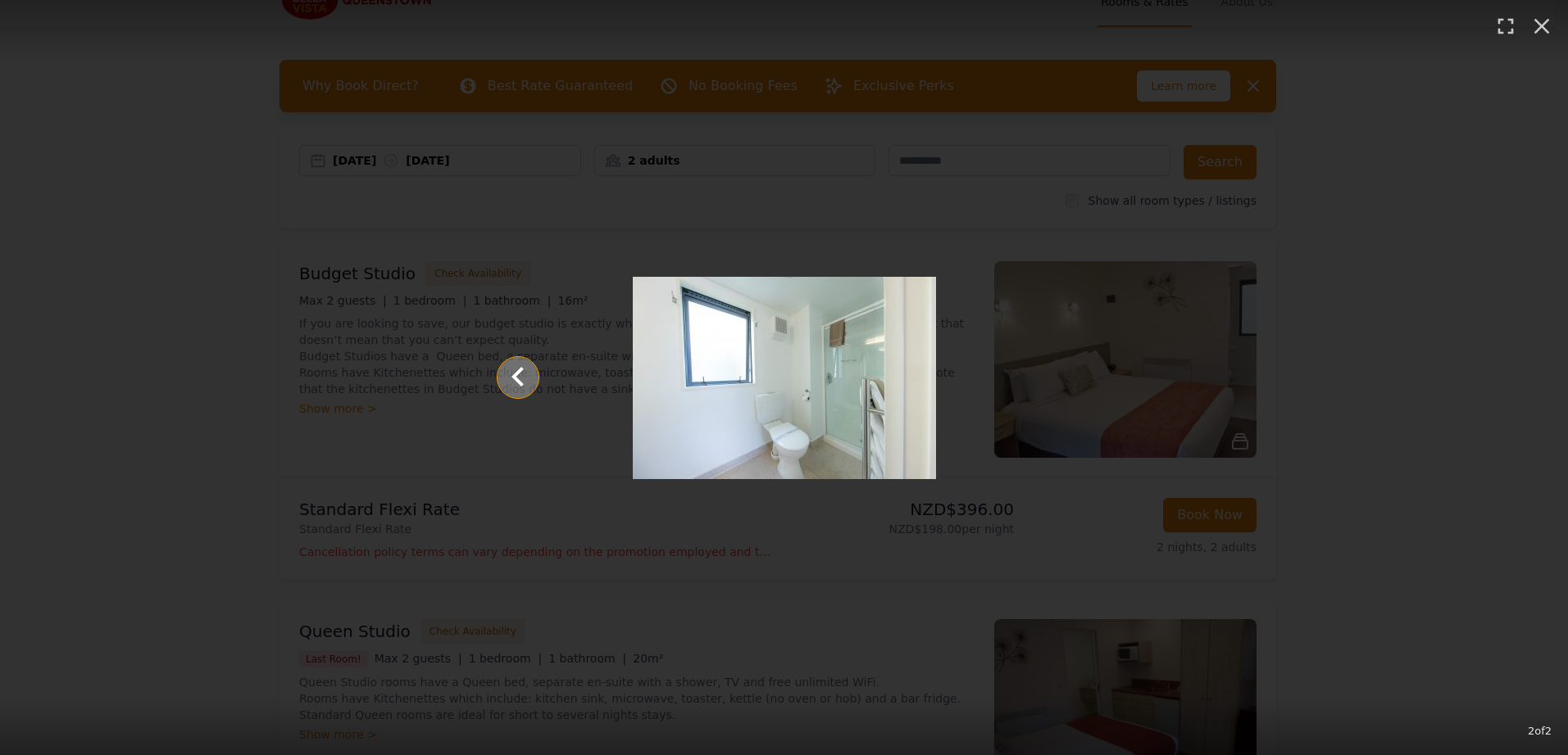
click at [516, 390] on icon "Show slide 1 of 2" at bounding box center [518, 378] width 39 height 39
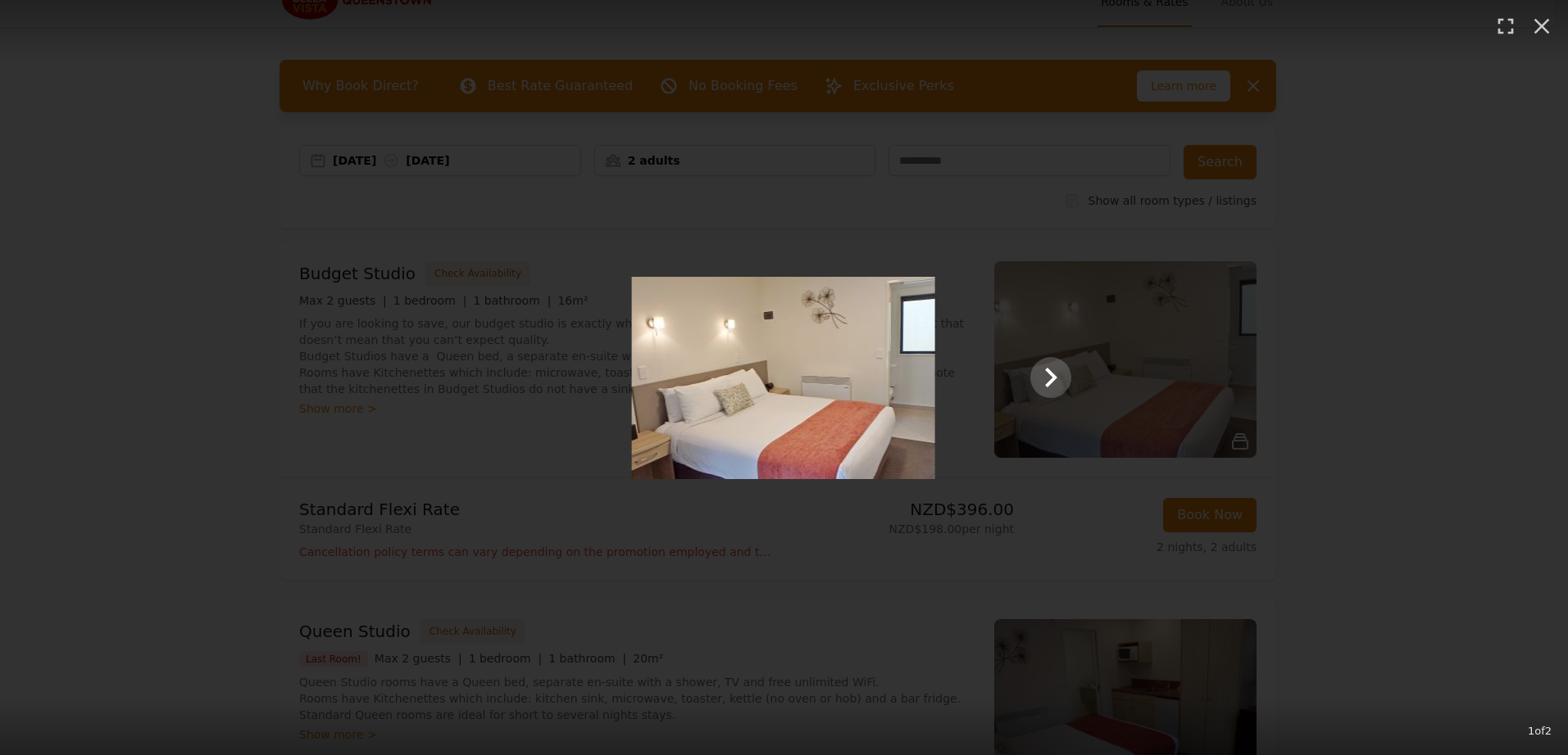
click at [551, 392] on div at bounding box center [783, 378] width 607 height 202
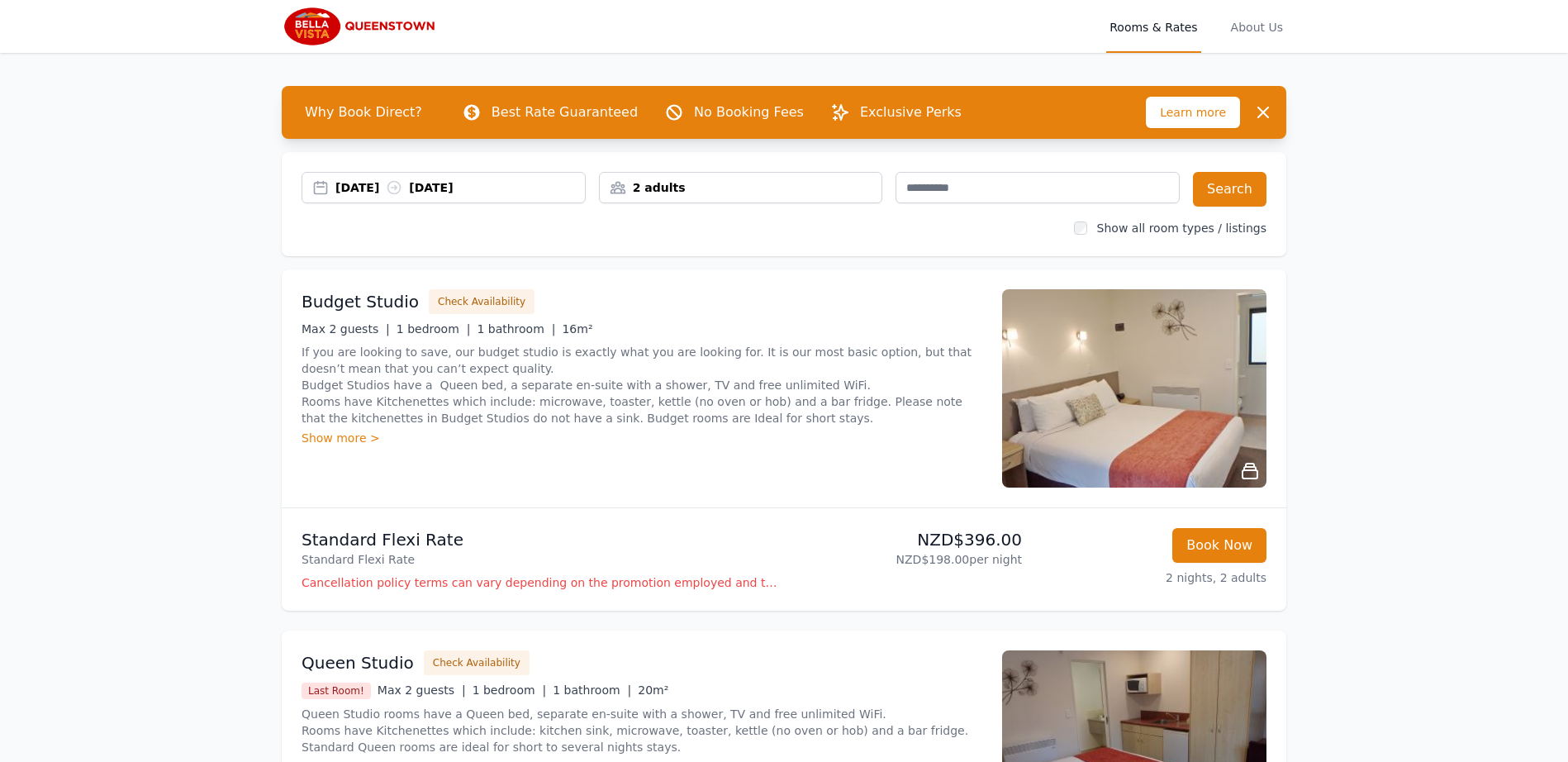
scroll to position [10, 0]
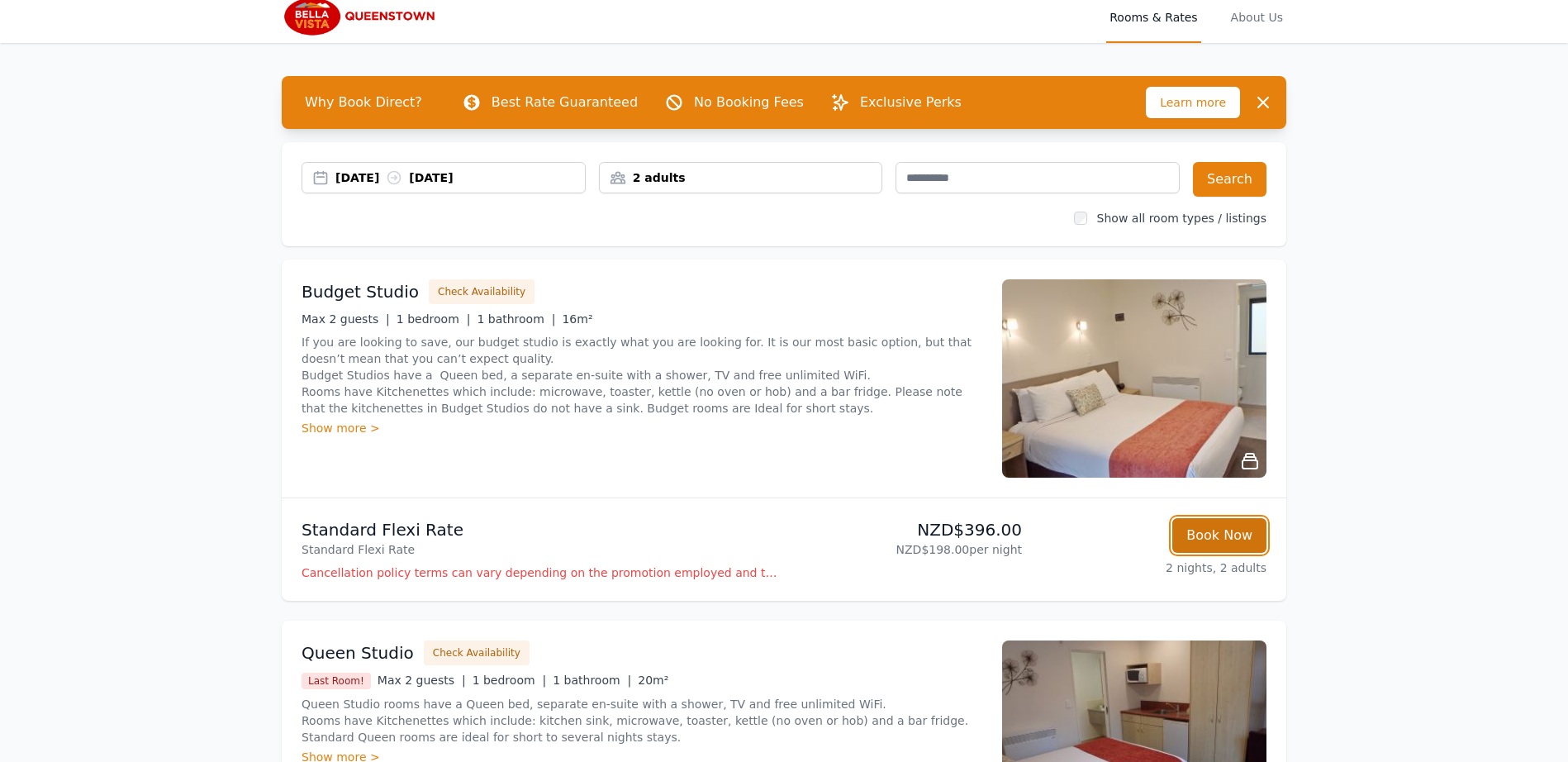
click at [1223, 539] on button "Book Now" at bounding box center [1219, 535] width 94 height 35
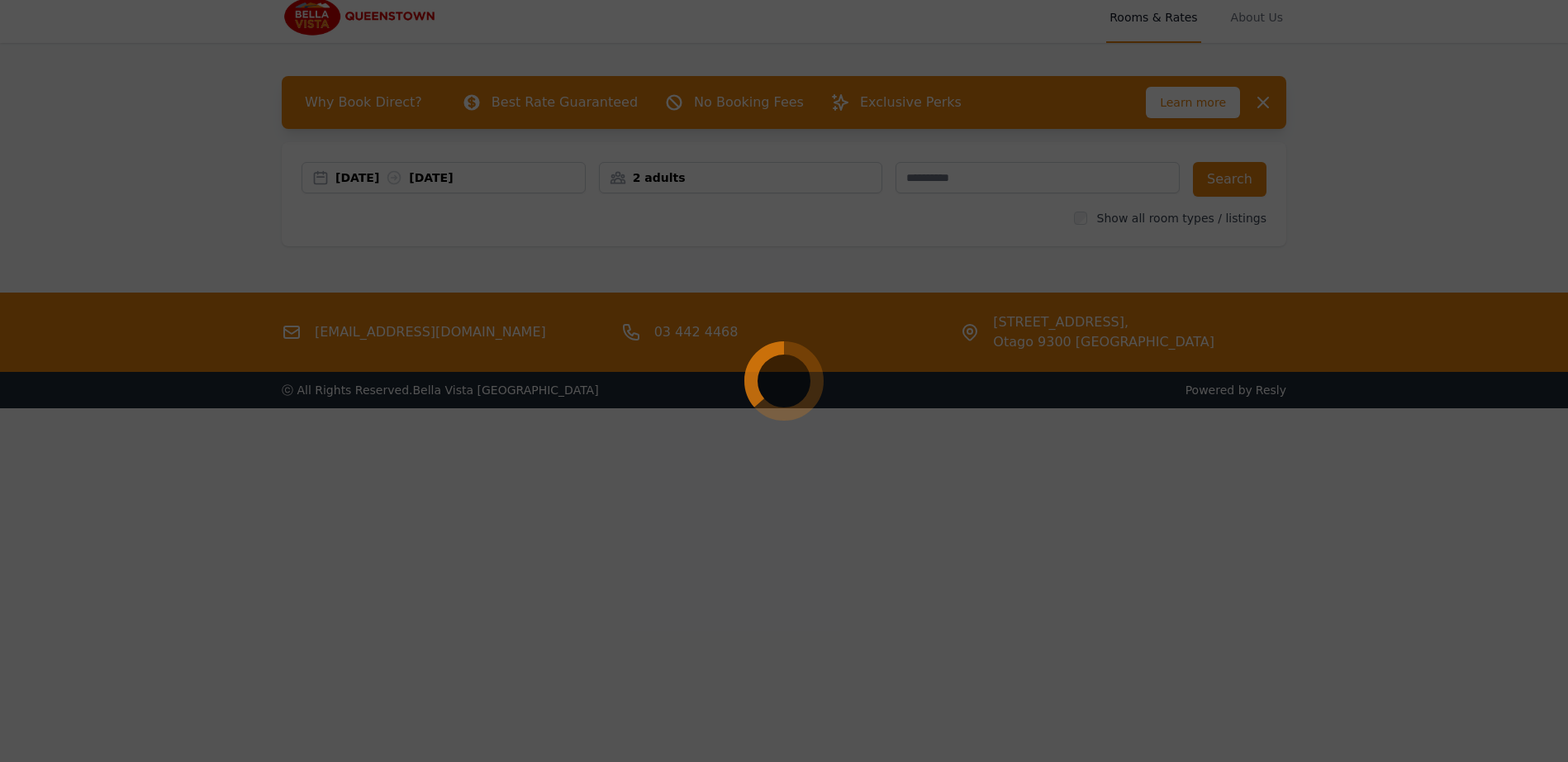
select select "**"
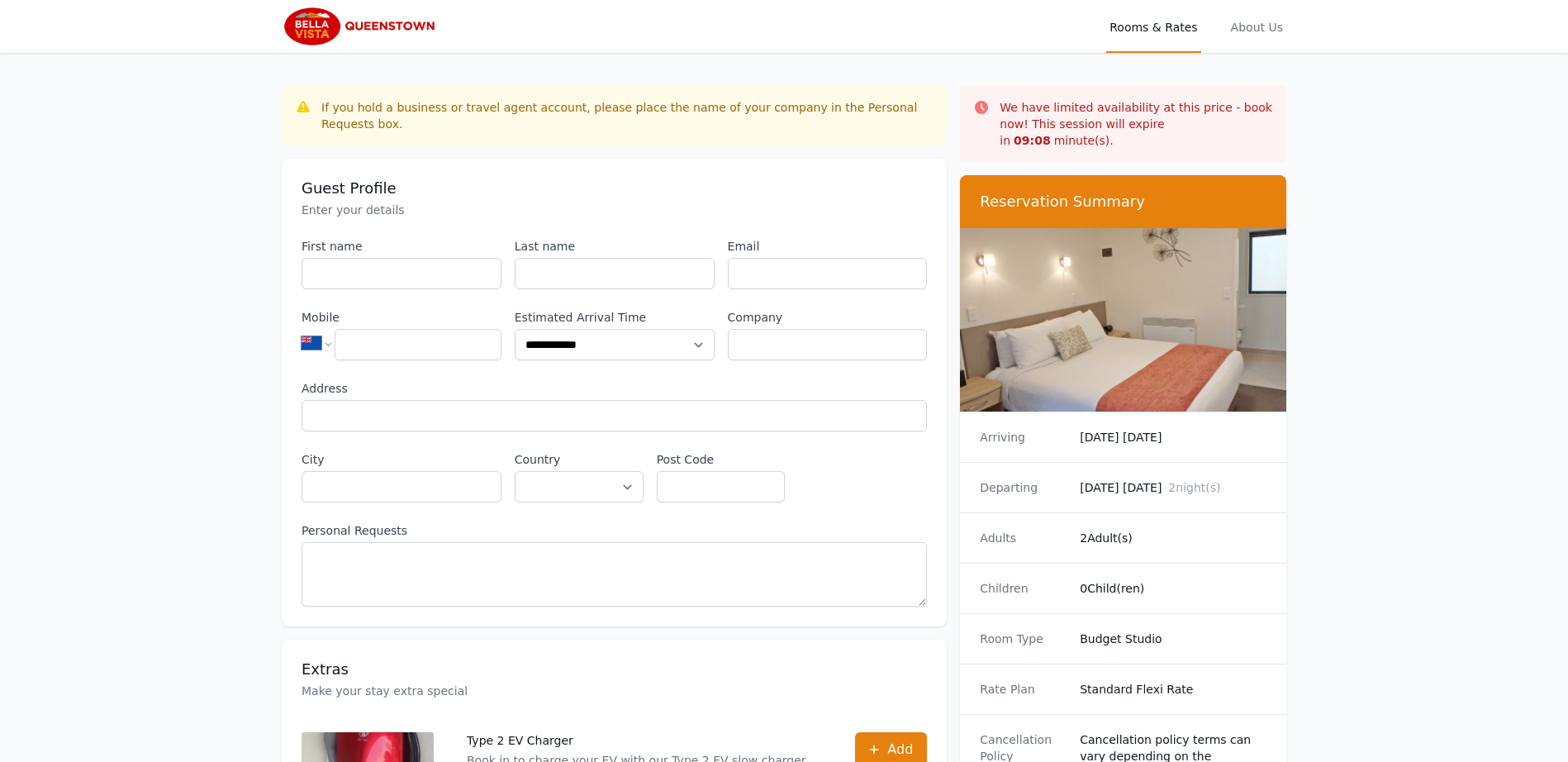
click at [1110, 328] on img at bounding box center [1123, 320] width 327 height 183
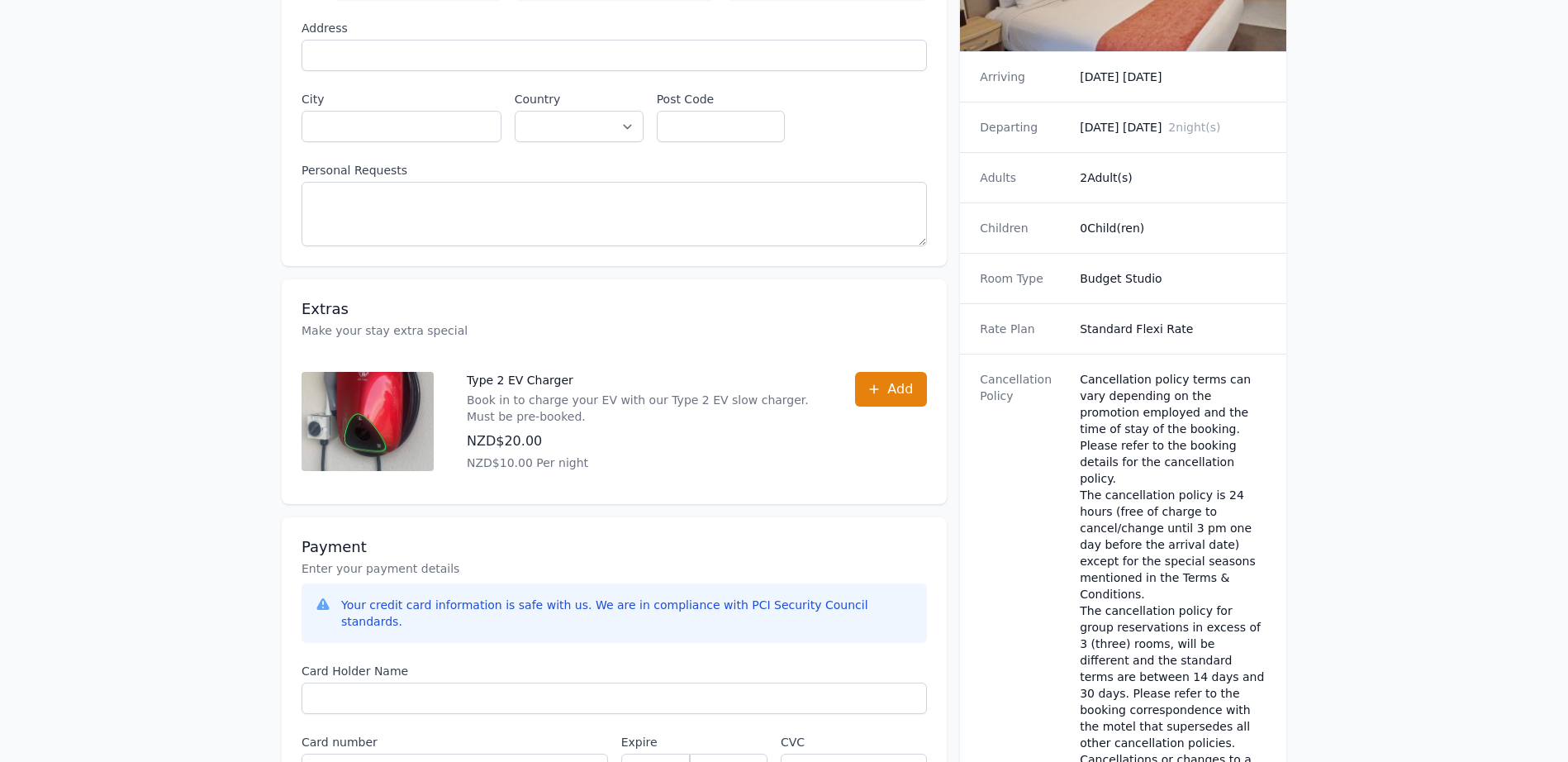
scroll to position [551, 0]
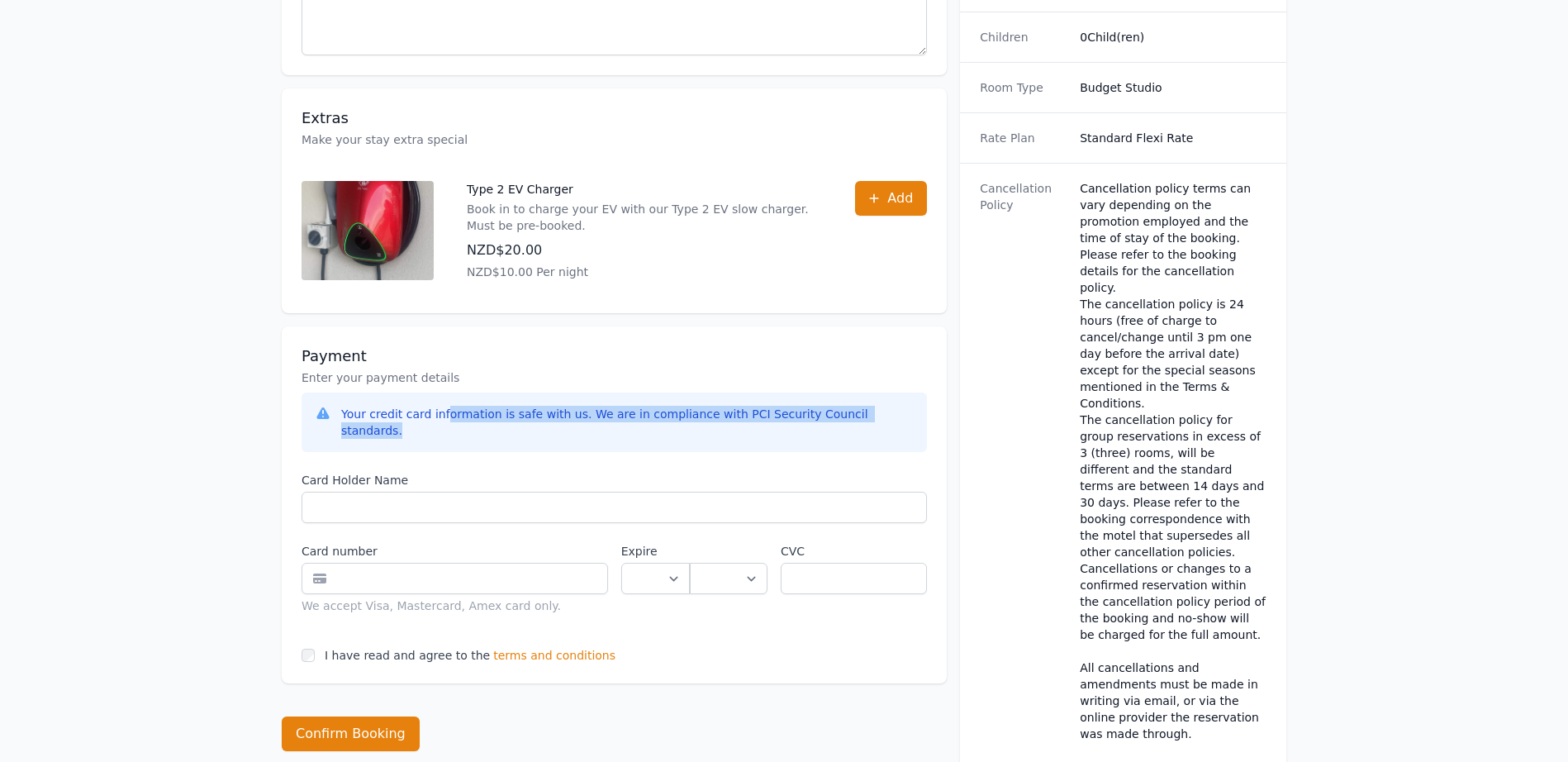
drag, startPoint x: 442, startPoint y: 418, endPoint x: 591, endPoint y: 429, distance: 149.4
click at [591, 429] on div "Your credit card information is safe with us. We are in compliance with PCI Sec…" at bounding box center [614, 423] width 626 height 60
click at [596, 425] on div "Your credit card information is safe with us. We are in compliance with PCI Sec…" at bounding box center [614, 423] width 626 height 60
drag, startPoint x: 693, startPoint y: 414, endPoint x: 775, endPoint y: 416, distance: 82.0
click at [764, 415] on div "Your credit card information is safe with us. We are in compliance with PCI Sec…" at bounding box center [628, 422] width 573 height 33
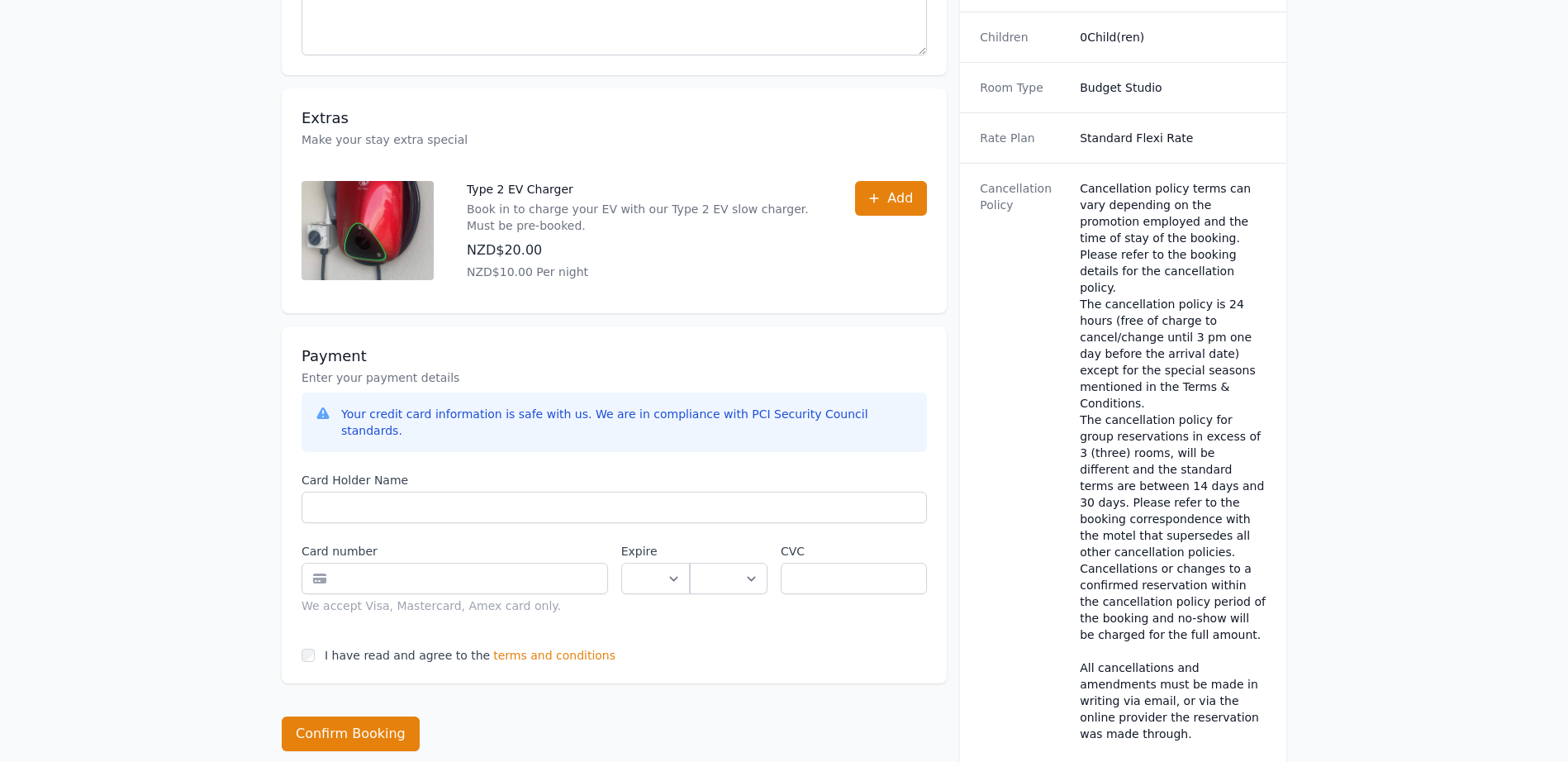
click at [775, 416] on div "Your credit card information is safe with us. We are in compliance with PCI Sec…" at bounding box center [628, 422] width 573 height 33
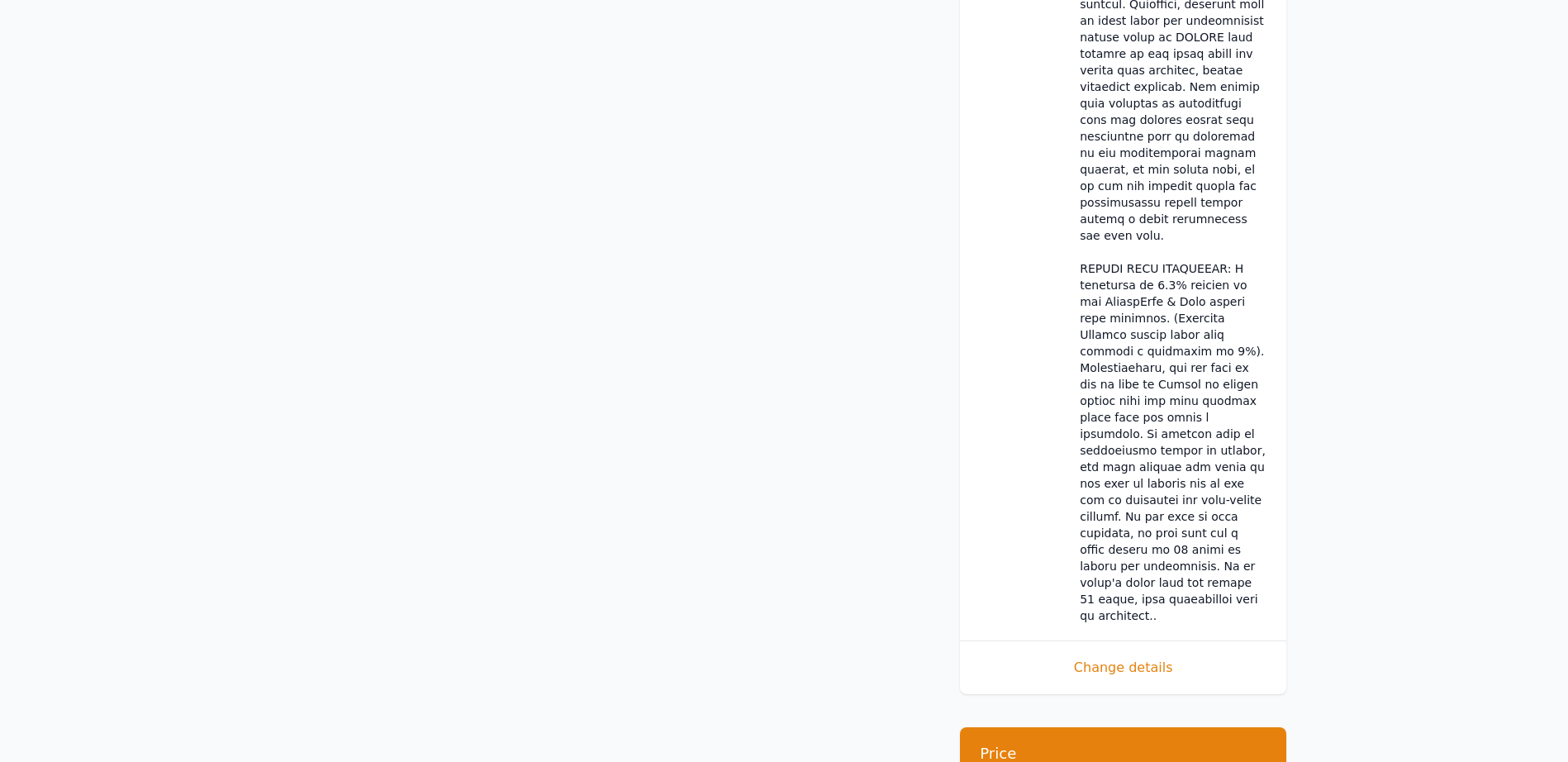
scroll to position [1375, 0]
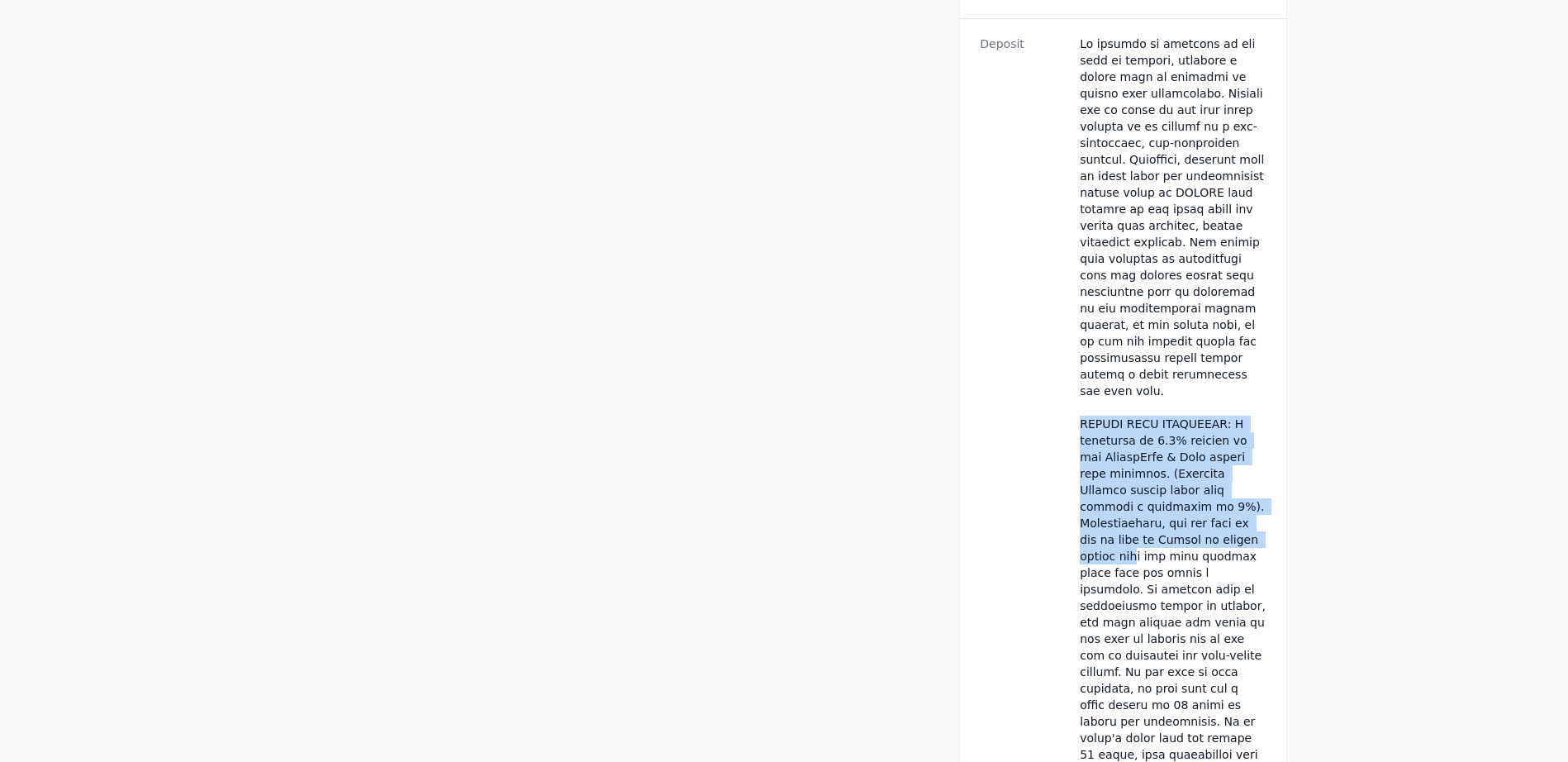
drag, startPoint x: 1074, startPoint y: 309, endPoint x: 1212, endPoint y: 418, distance: 175.9
click at [1212, 418] on div "Deposit" at bounding box center [1123, 406] width 327 height 778
click at [1182, 423] on dd at bounding box center [1173, 407] width 187 height 744
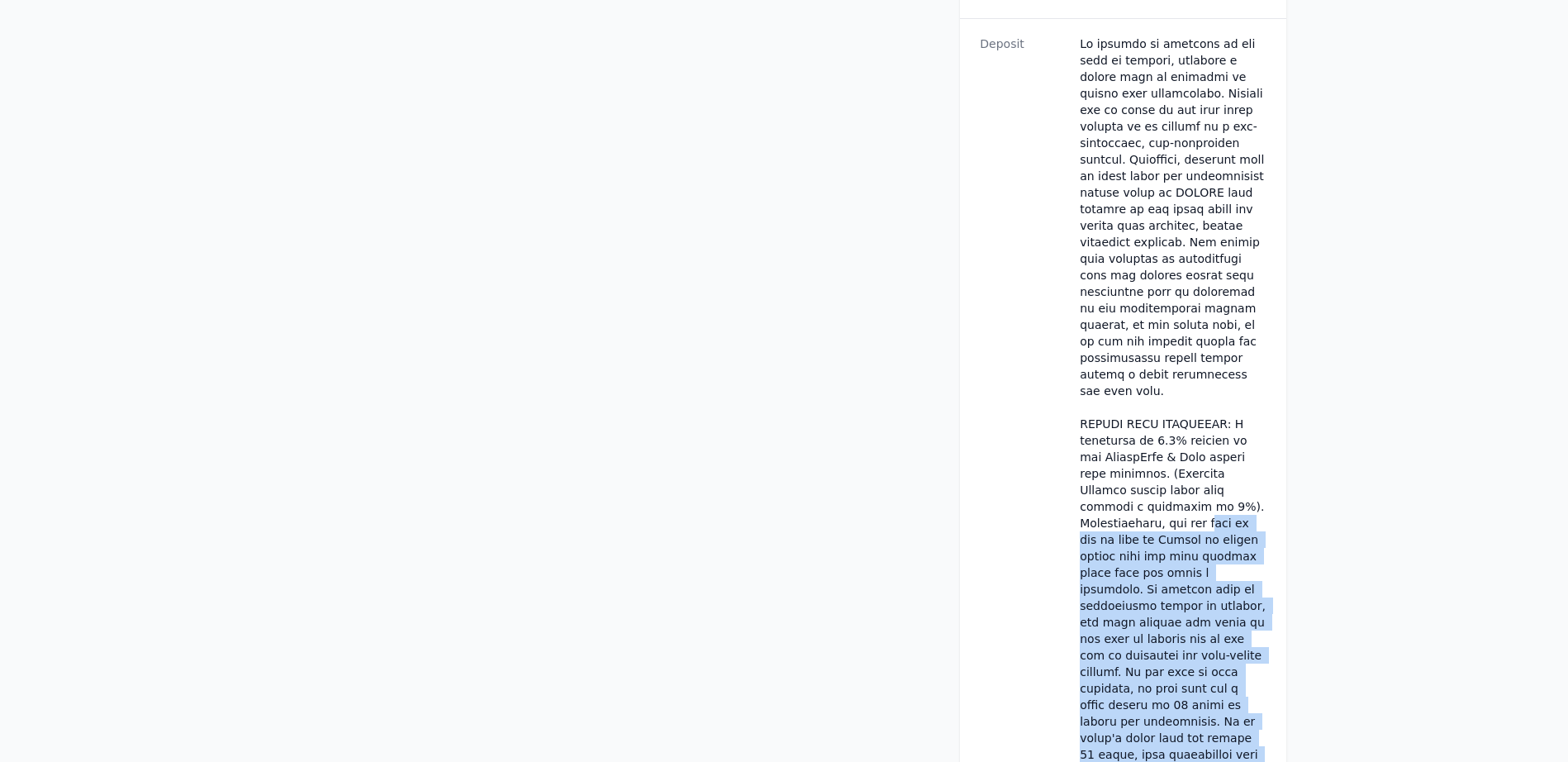
drag, startPoint x: 1133, startPoint y: 411, endPoint x: 1252, endPoint y: 614, distance: 235.3
click at [1252, 614] on dd at bounding box center [1173, 407] width 187 height 744
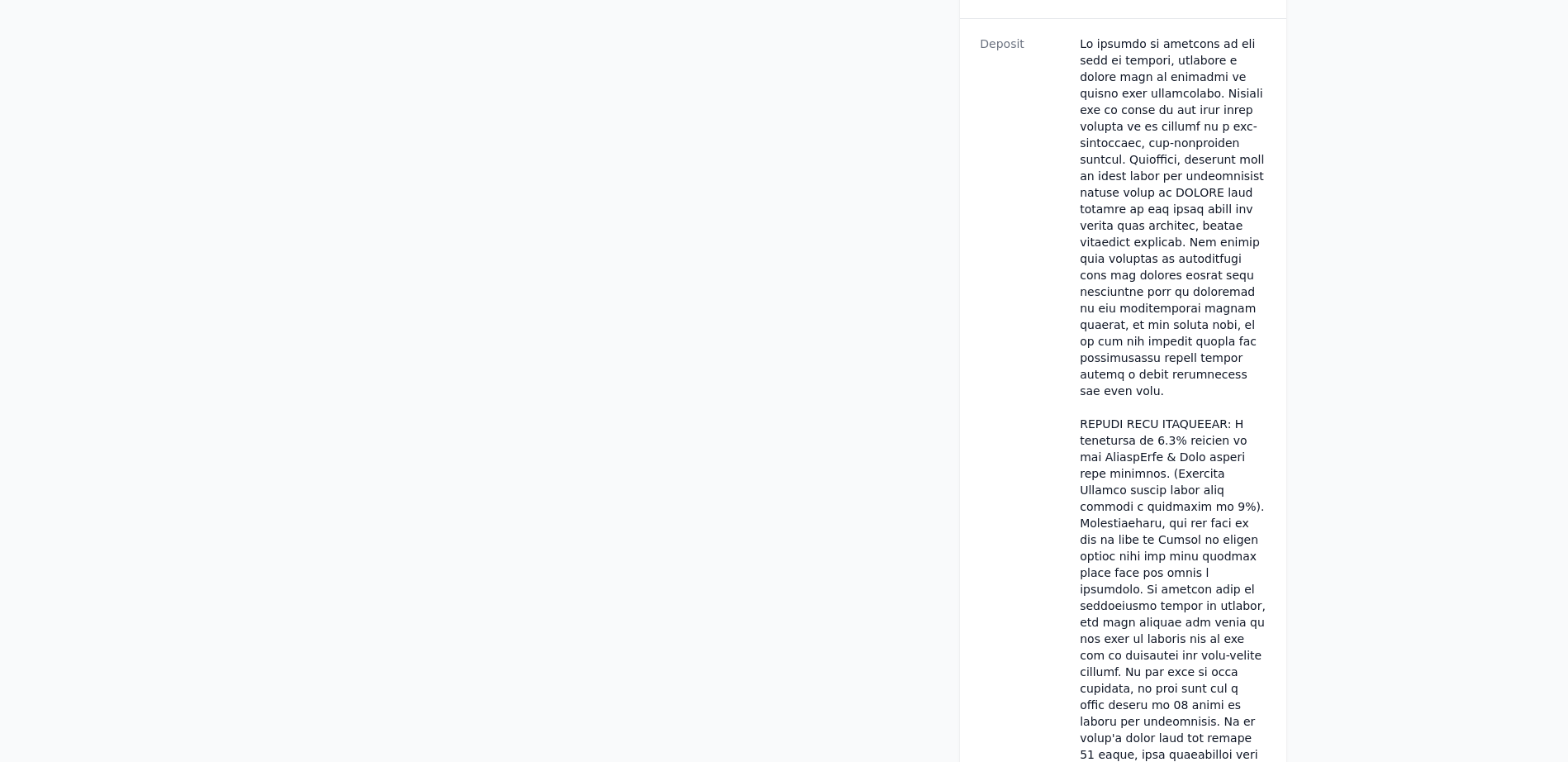
click at [1250, 620] on dd at bounding box center [1173, 407] width 187 height 744
click at [1245, 621] on dd at bounding box center [1173, 407] width 187 height 744
drag, startPoint x: 1224, startPoint y: 540, endPoint x: 1268, endPoint y: 620, distance: 91.3
click at [1268, 620] on div "Deposit" at bounding box center [1123, 406] width 327 height 778
click at [1083, 432] on dd at bounding box center [1173, 407] width 187 height 744
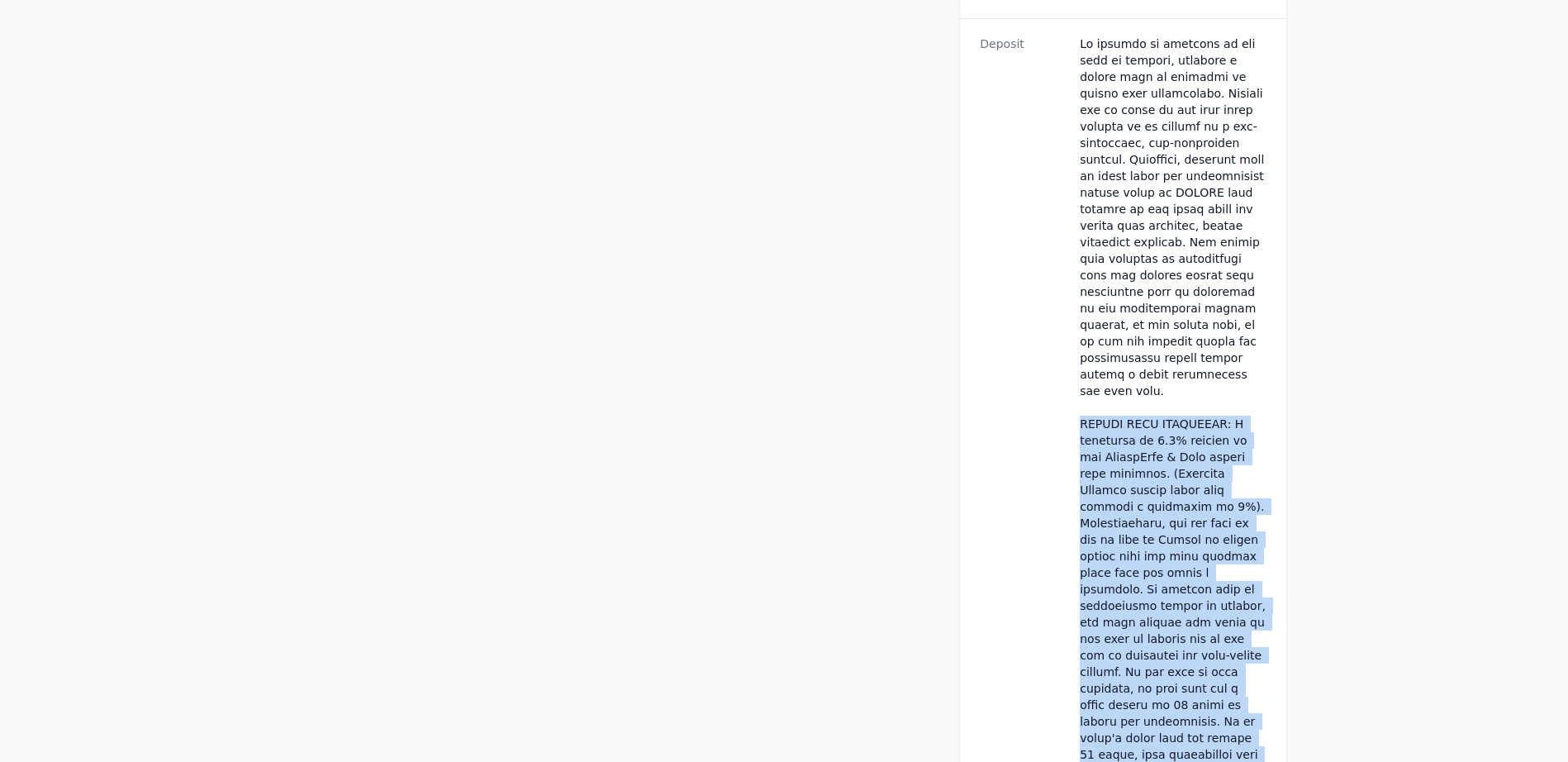
drag, startPoint x: 1081, startPoint y: 310, endPoint x: 1226, endPoint y: 612, distance: 335.0
click at [1241, 620] on dd at bounding box center [1173, 407] width 187 height 744
click at [1150, 375] on dd at bounding box center [1173, 407] width 187 height 744
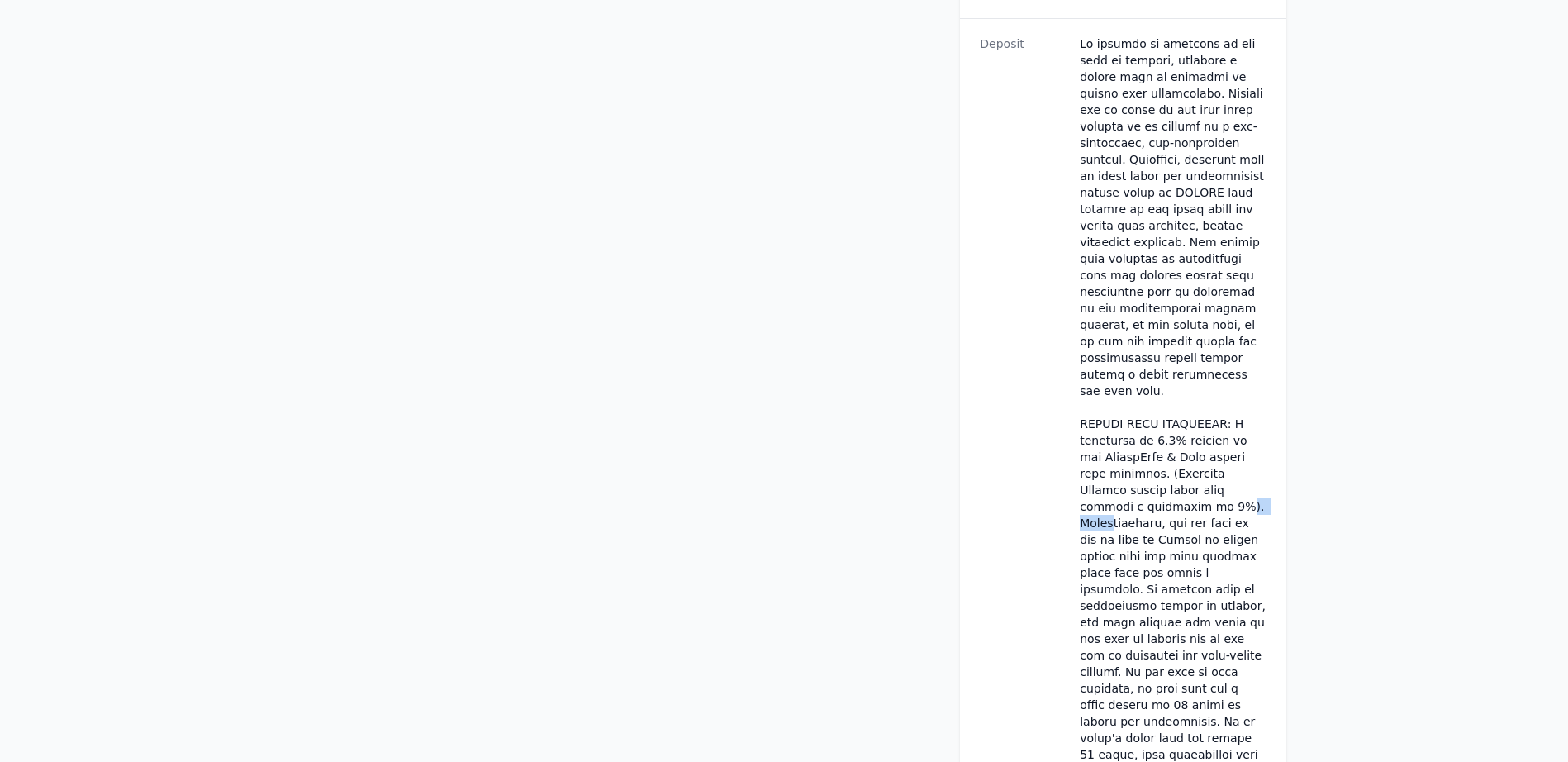
drag, startPoint x: 1192, startPoint y: 392, endPoint x: 1216, endPoint y: 407, distance: 28.3
click at [1217, 394] on dd at bounding box center [1173, 407] width 187 height 744
drag, startPoint x: 1150, startPoint y: 415, endPoint x: 1206, endPoint y: 419, distance: 56.1
click at [1181, 418] on dd at bounding box center [1173, 407] width 187 height 744
click at [1177, 431] on dd at bounding box center [1173, 407] width 187 height 744
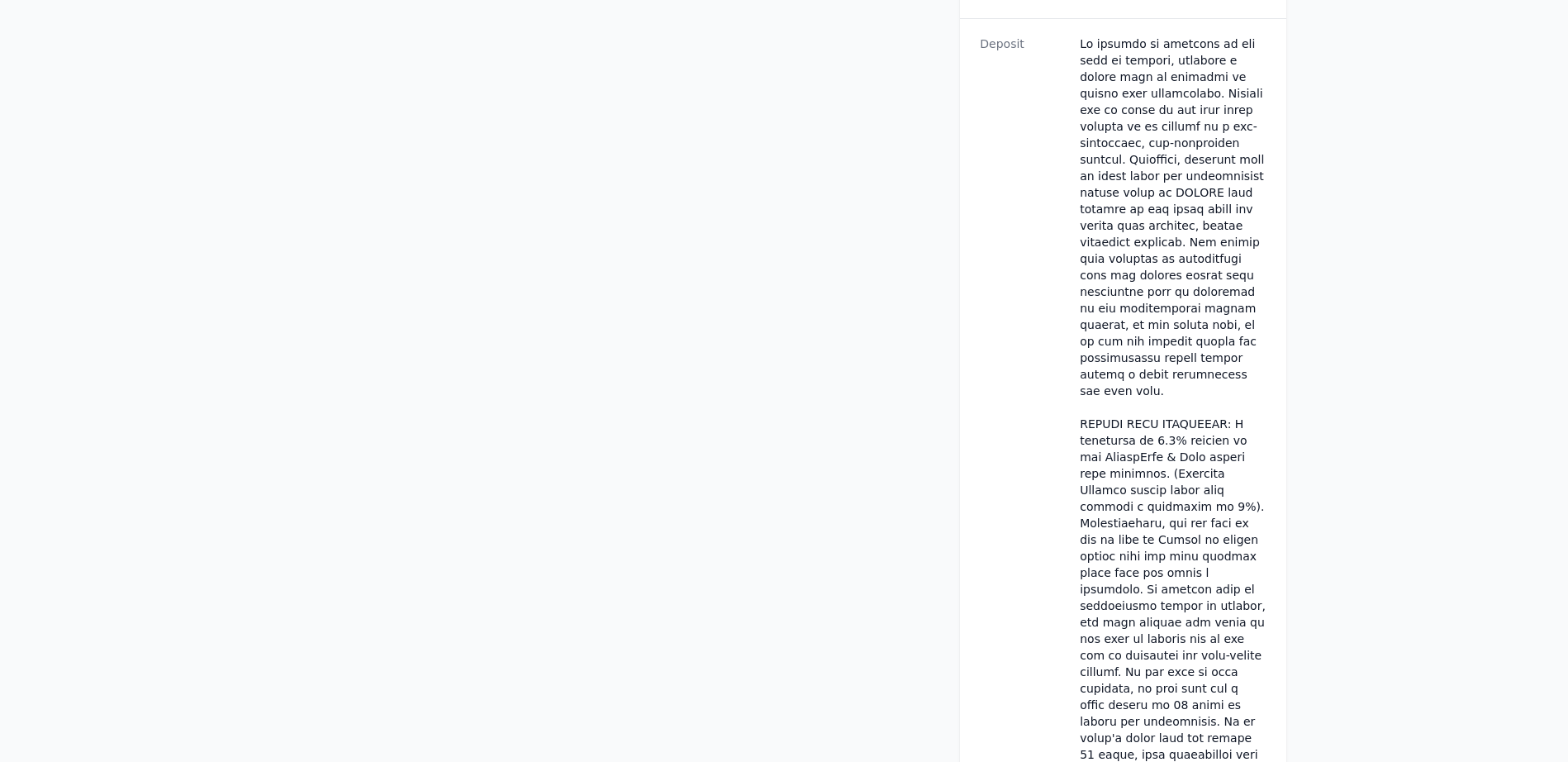
click at [1153, 459] on dd at bounding box center [1173, 407] width 187 height 744
click at [1194, 484] on dd at bounding box center [1173, 407] width 187 height 744
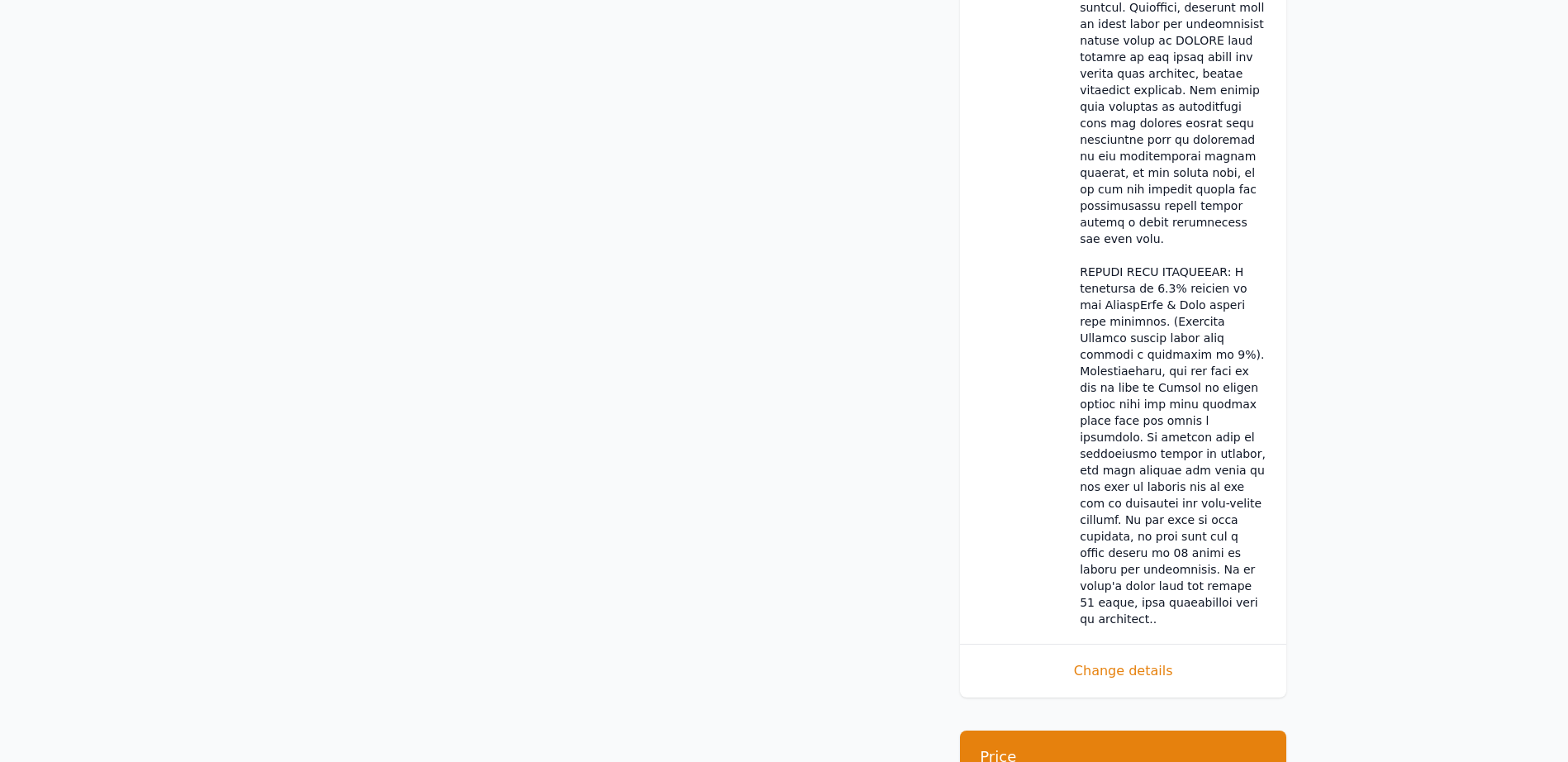
scroll to position [836, 0]
